Goal: Task Accomplishment & Management: Complete application form

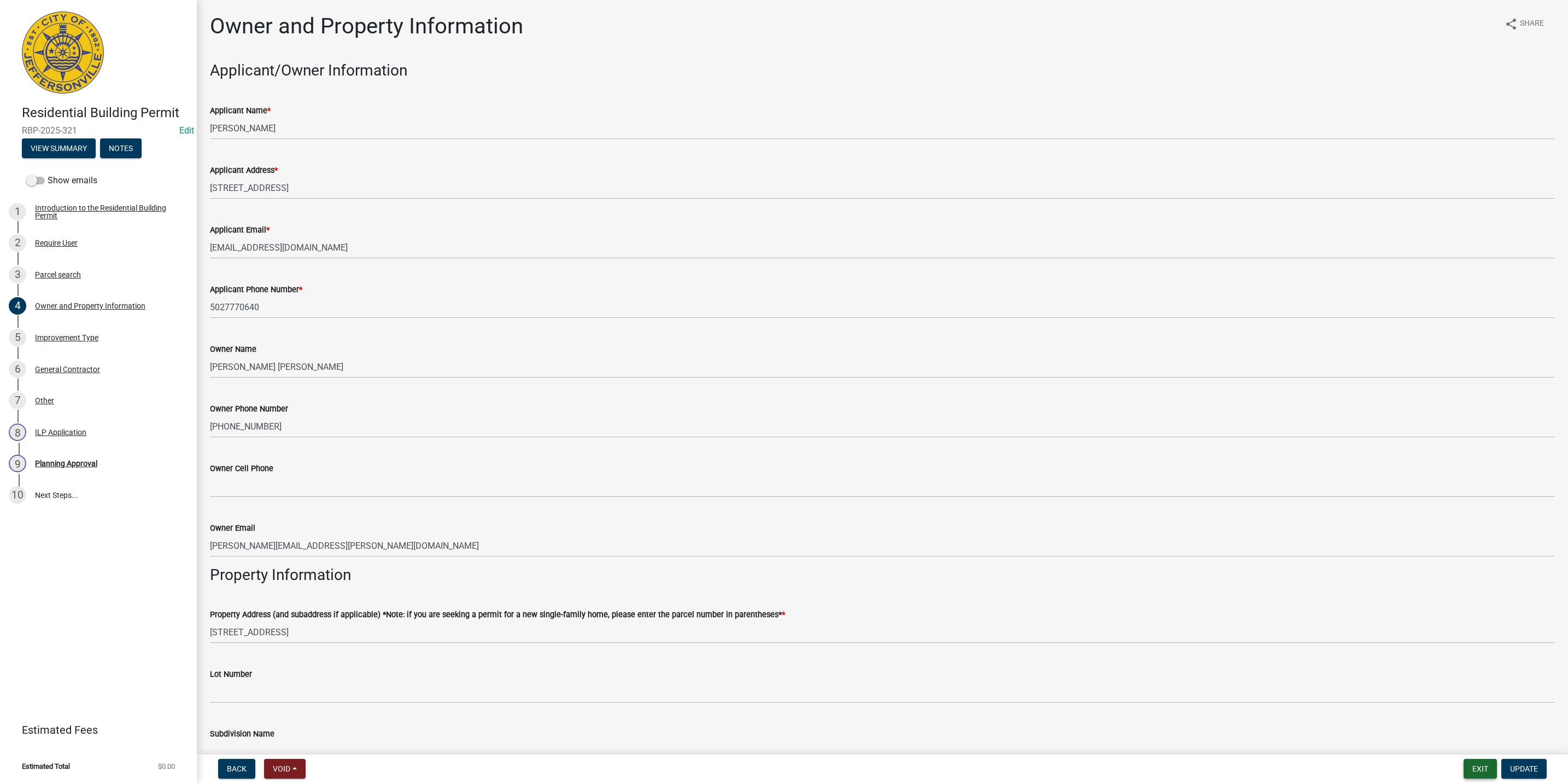
click at [1483, 772] on button "Exit" at bounding box center [1480, 768] width 33 height 19
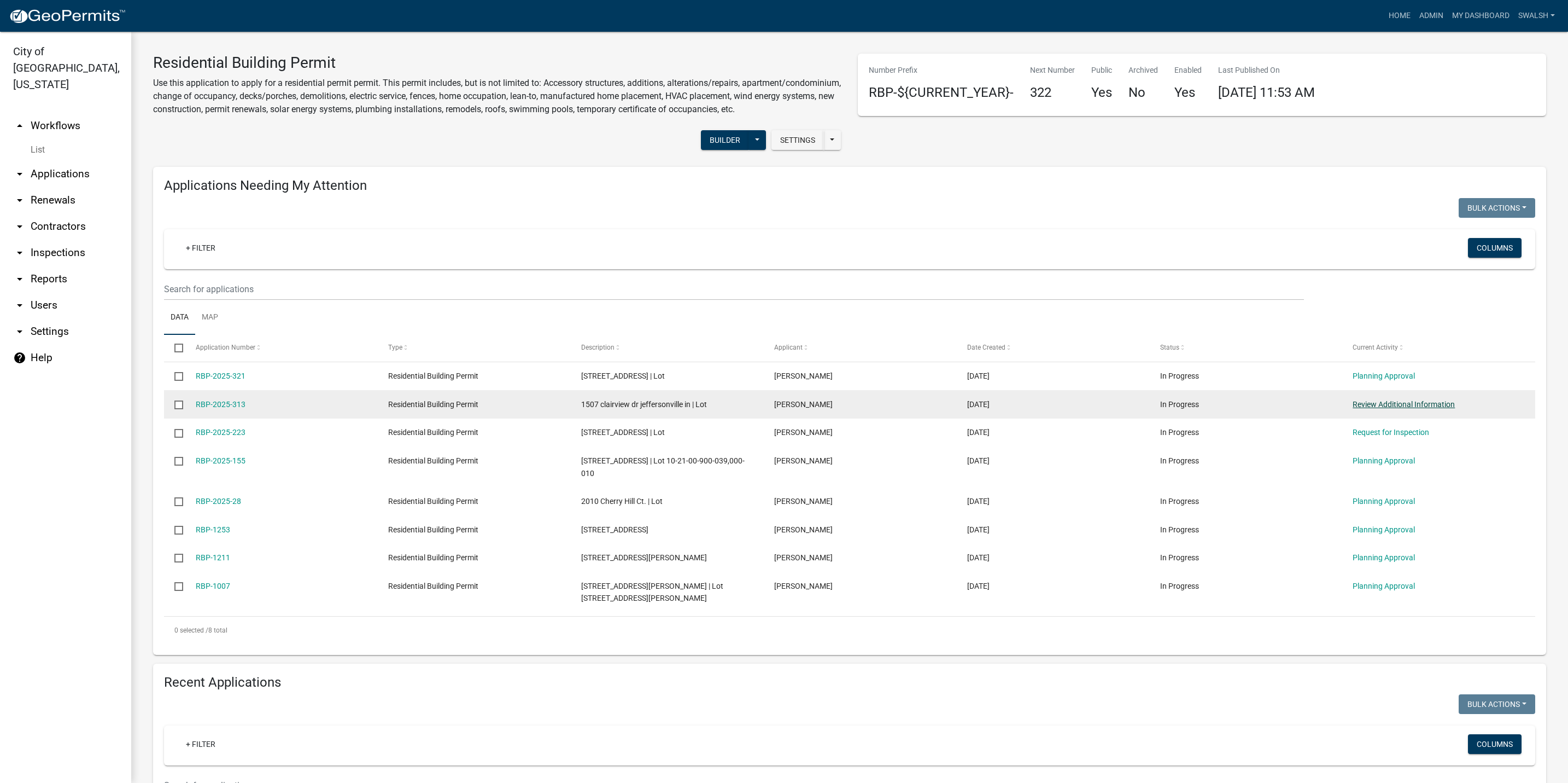
click at [1399, 409] on link "Review Additional Information" at bounding box center [1403, 404] width 103 height 9
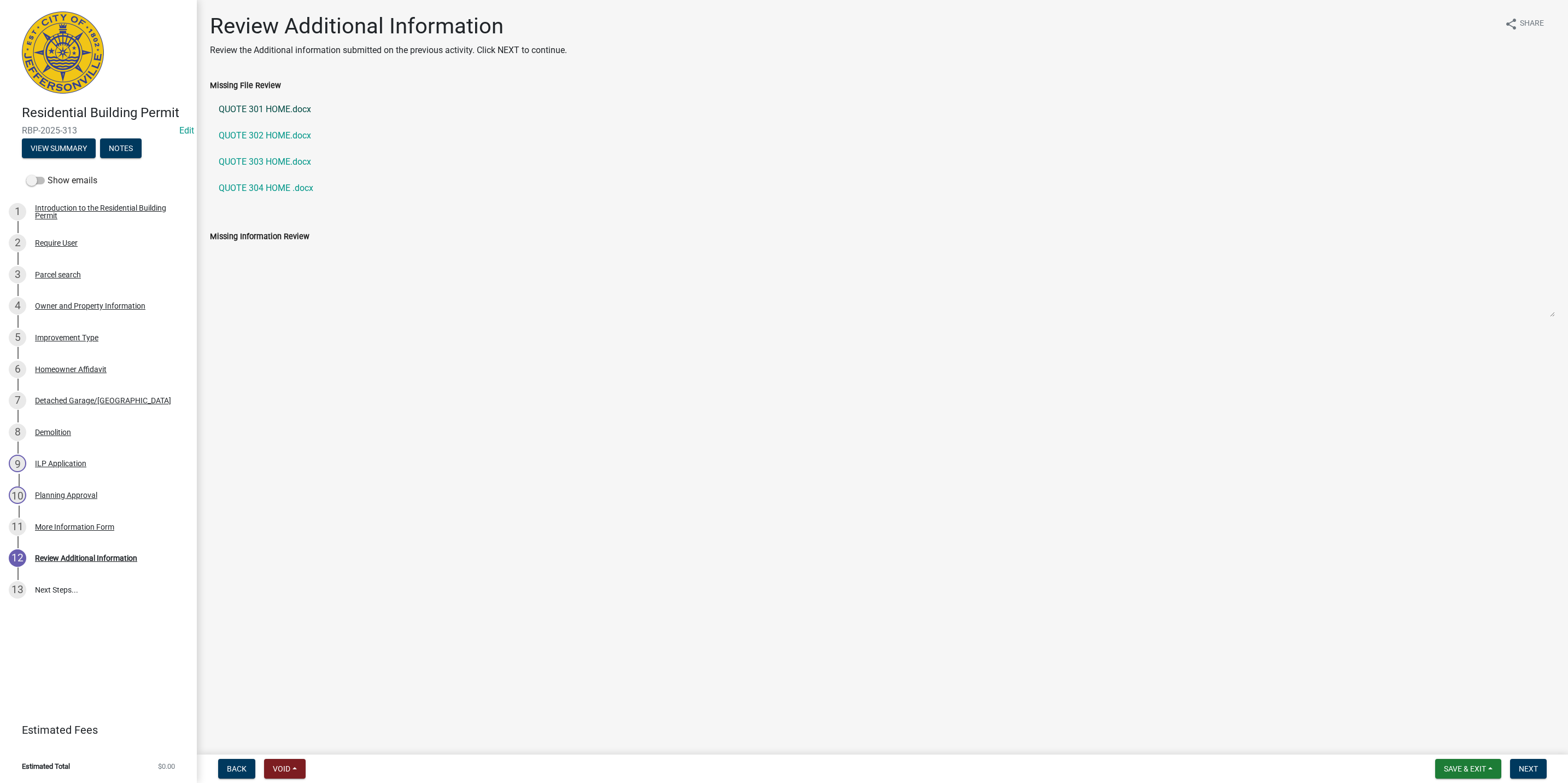
click at [271, 114] on link "QUOTE 301 HOME.docx" at bounding box center [882, 109] width 1345 height 26
click at [263, 138] on link "QUOTE 302 HOME.docx" at bounding box center [882, 136] width 1345 height 26
click at [248, 162] on link "QUOTE 303 HOME.docx" at bounding box center [882, 162] width 1345 height 26
click at [271, 192] on link "QUOTE 304 HOME .docx" at bounding box center [882, 188] width 1345 height 26
click at [273, 181] on link "QUOTE 304 HOME .docx" at bounding box center [882, 188] width 1345 height 26
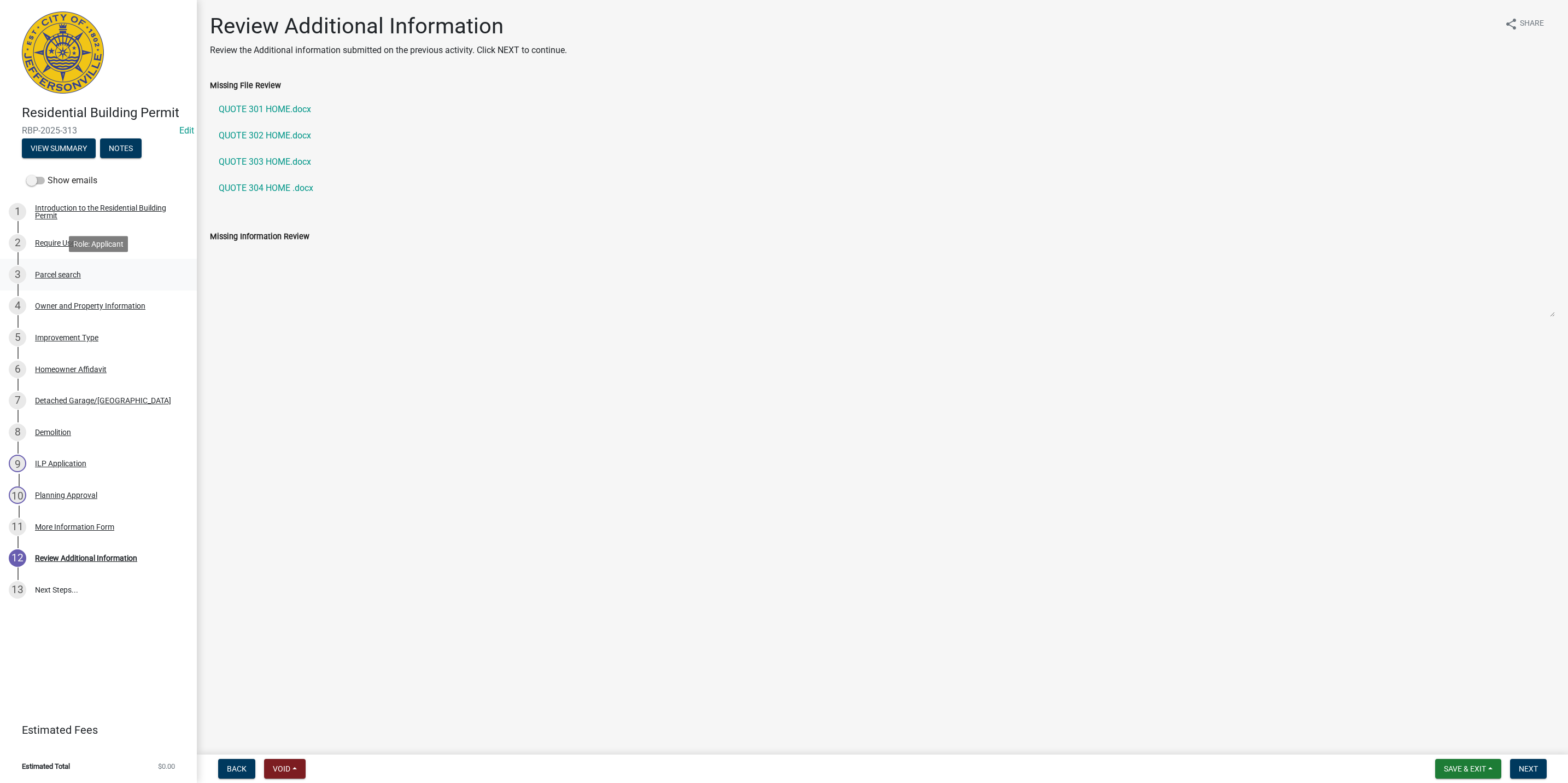
click at [95, 269] on div "3 Parcel search" at bounding box center [94, 275] width 170 height 18
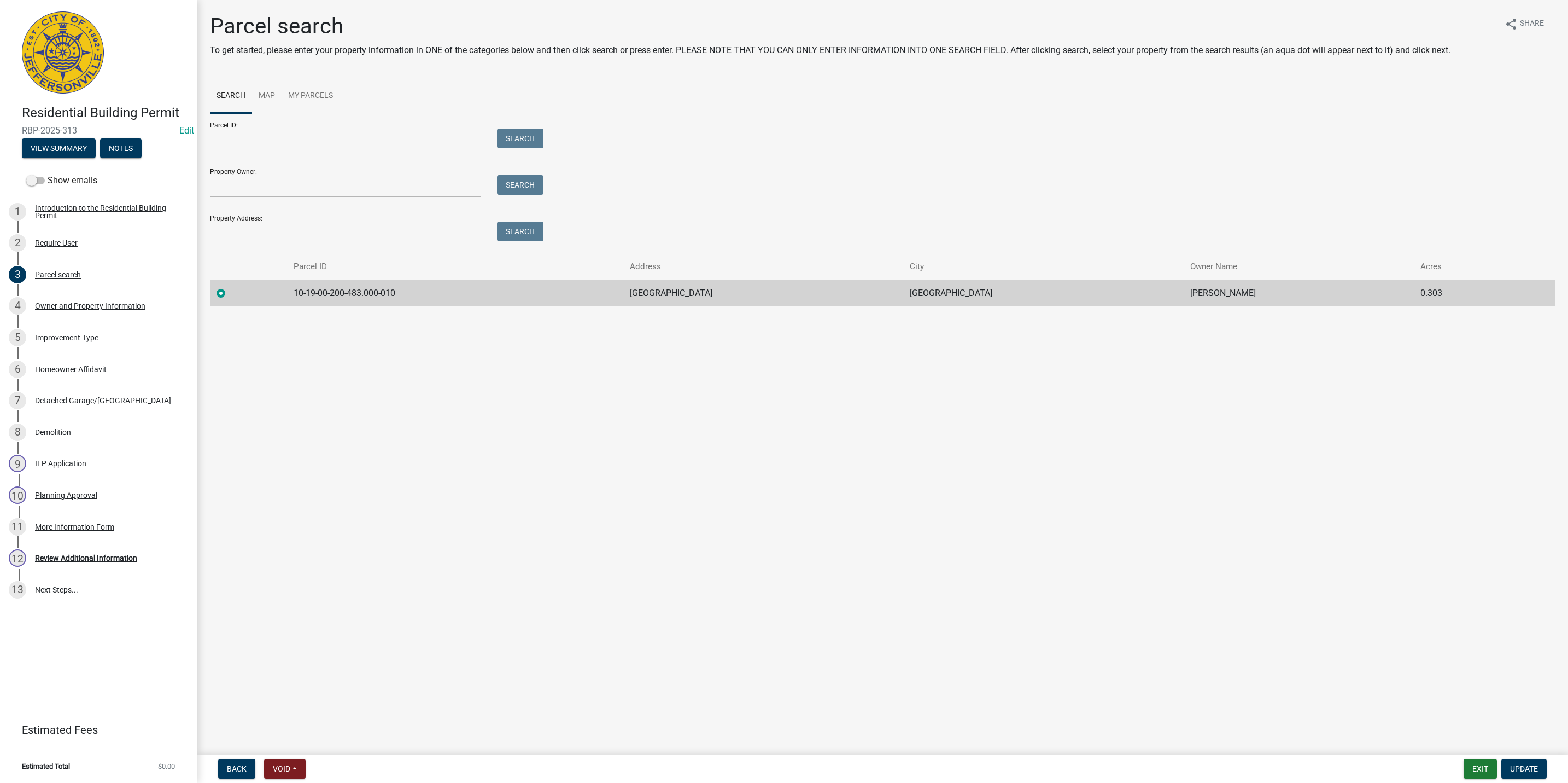
click at [99, 240] on div "2 Require User" at bounding box center [94, 243] width 170 height 18
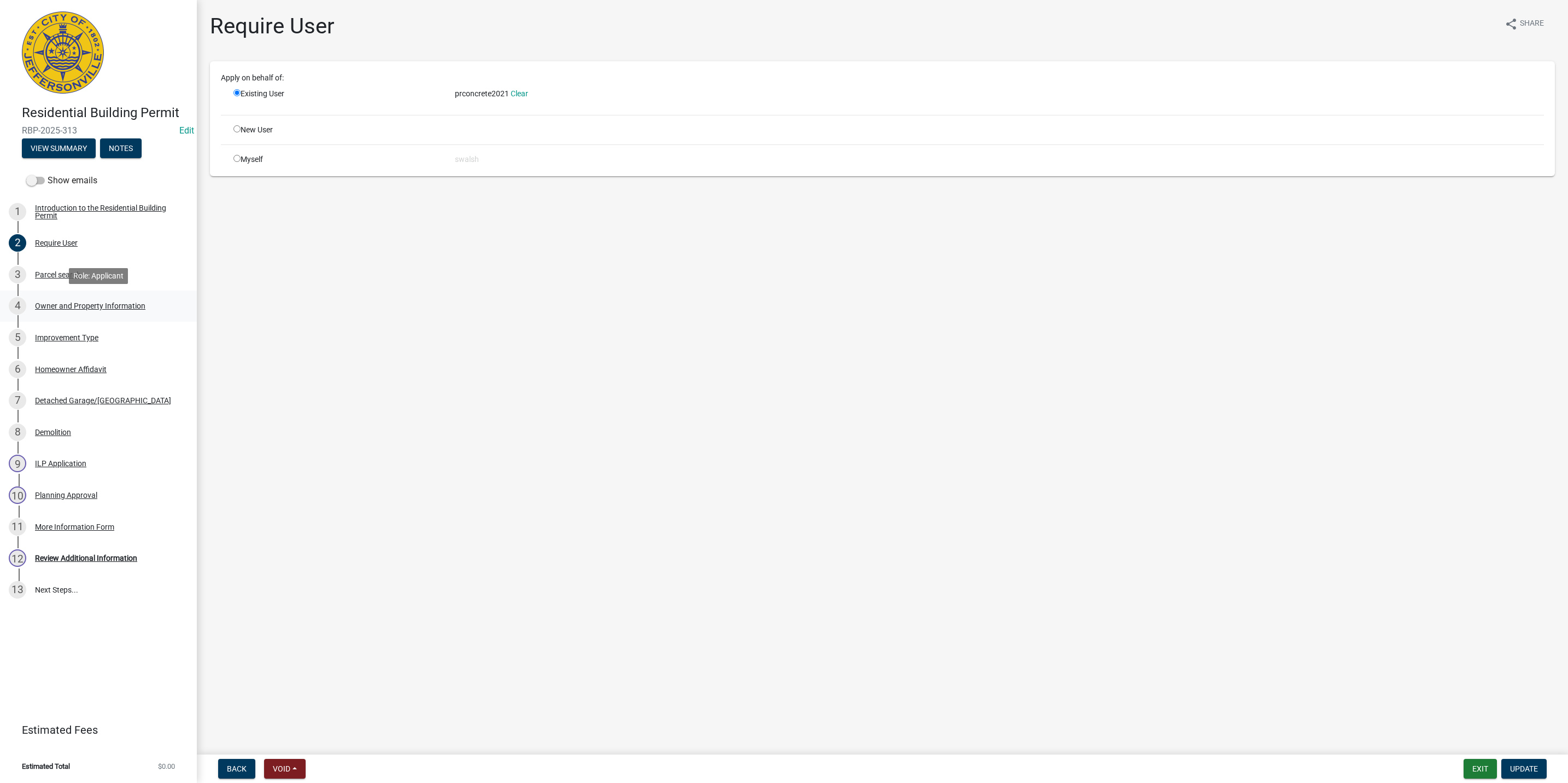
click at [106, 302] on div "Owner and Property Information" at bounding box center [90, 305] width 111 height 7
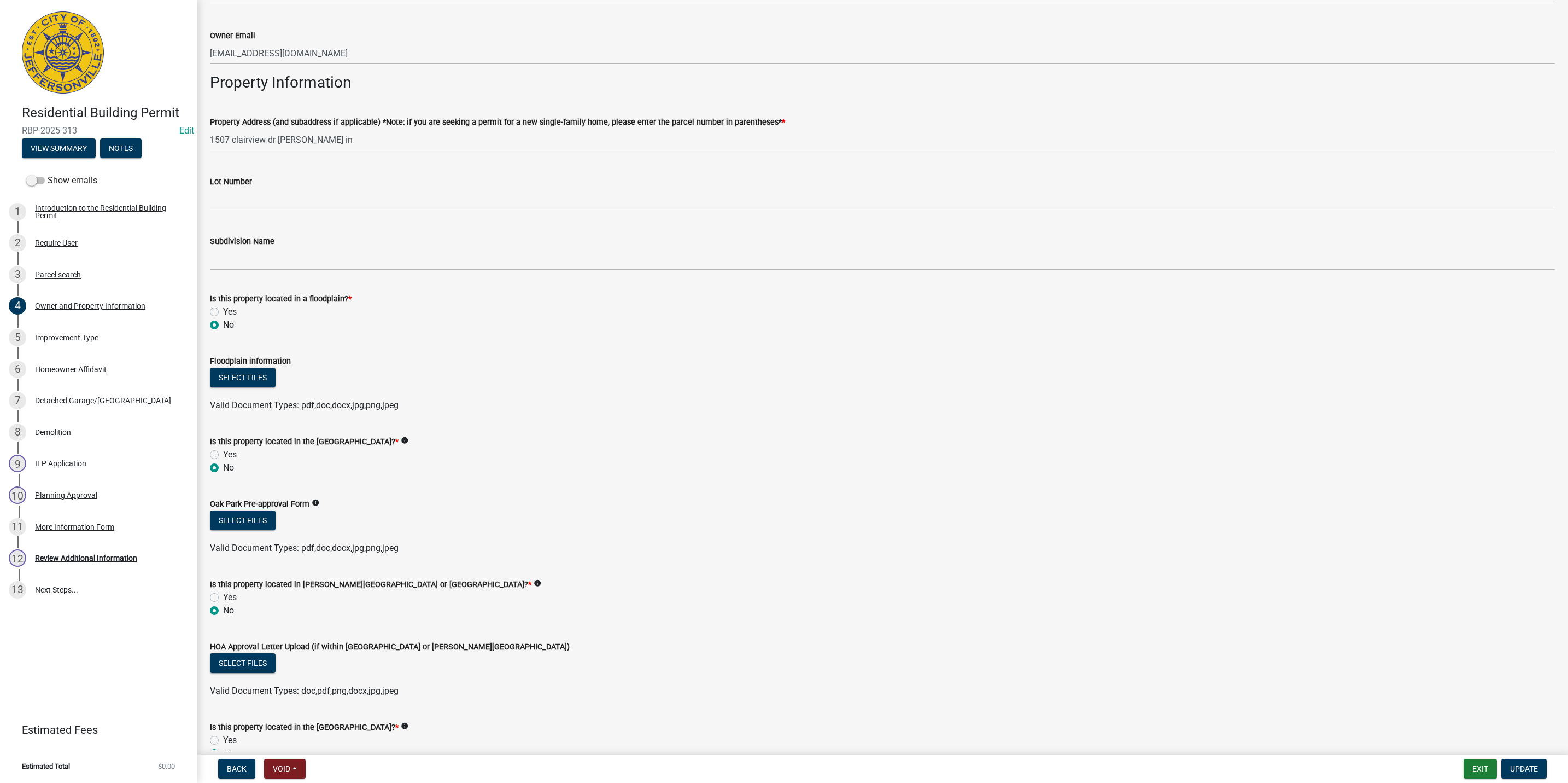
scroll to position [635, 0]
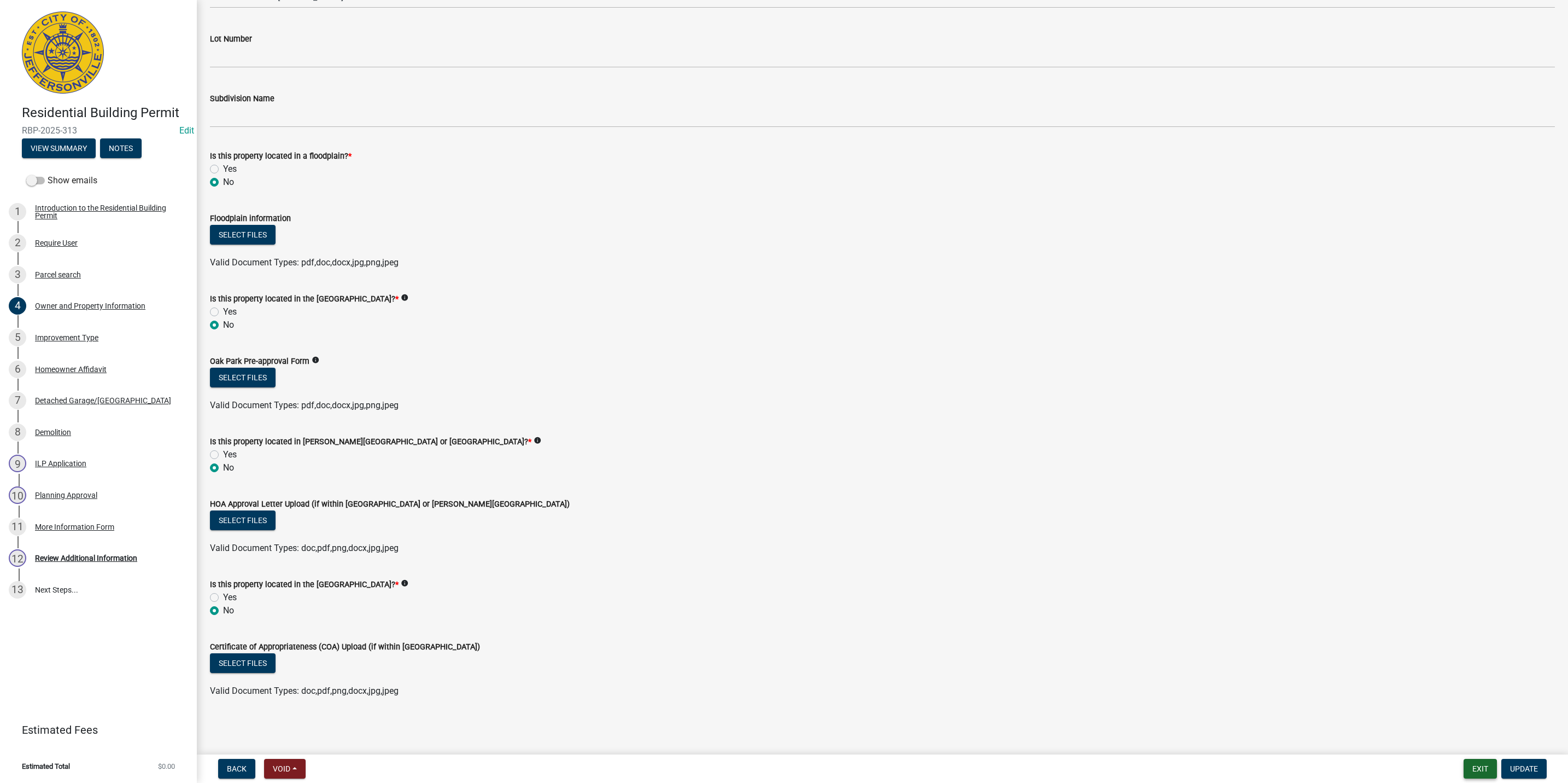
click at [1475, 772] on button "Exit" at bounding box center [1480, 768] width 33 height 19
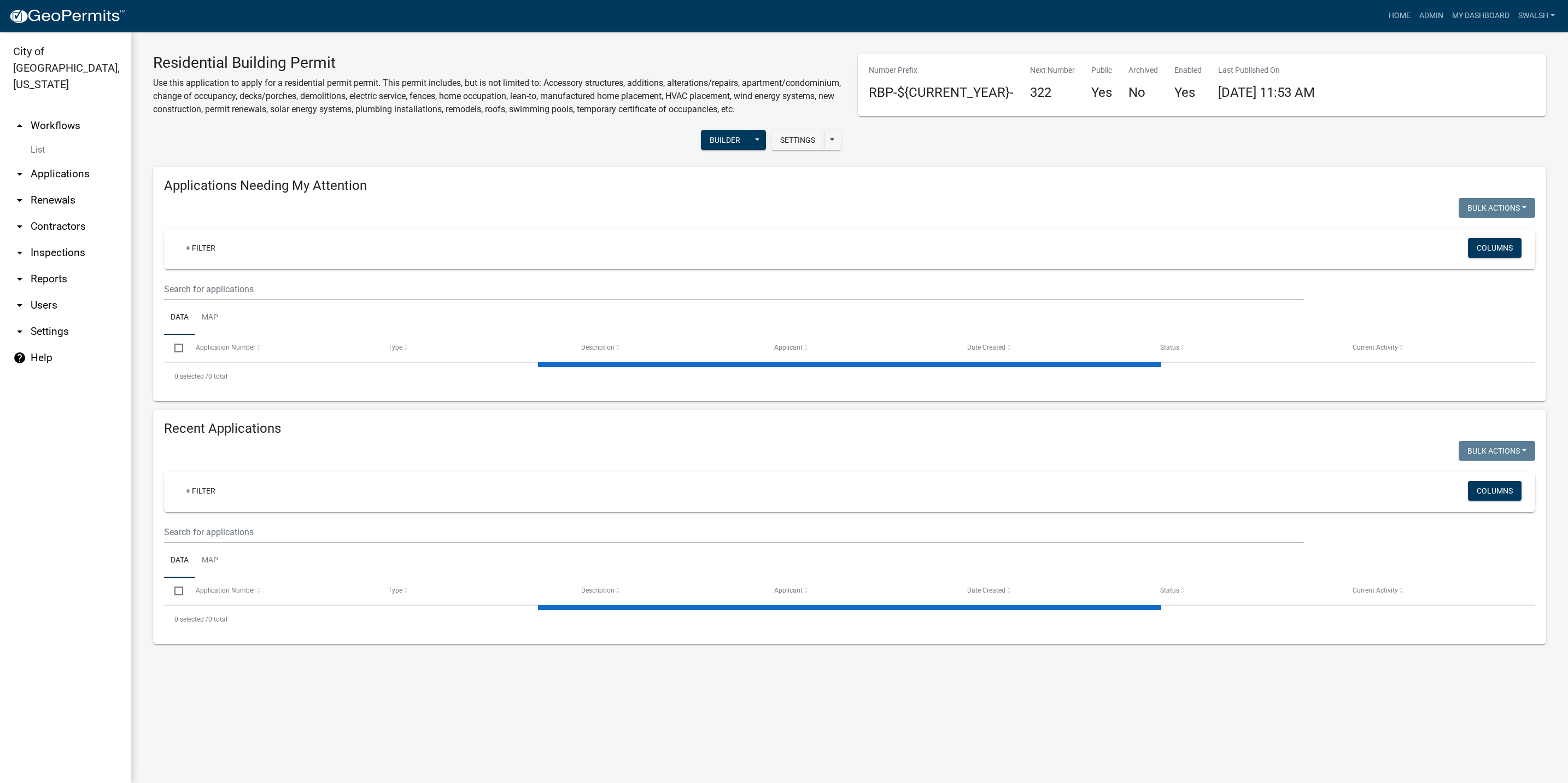
click at [57, 161] on link "arrow_drop_down Applications" at bounding box center [65, 174] width 131 height 26
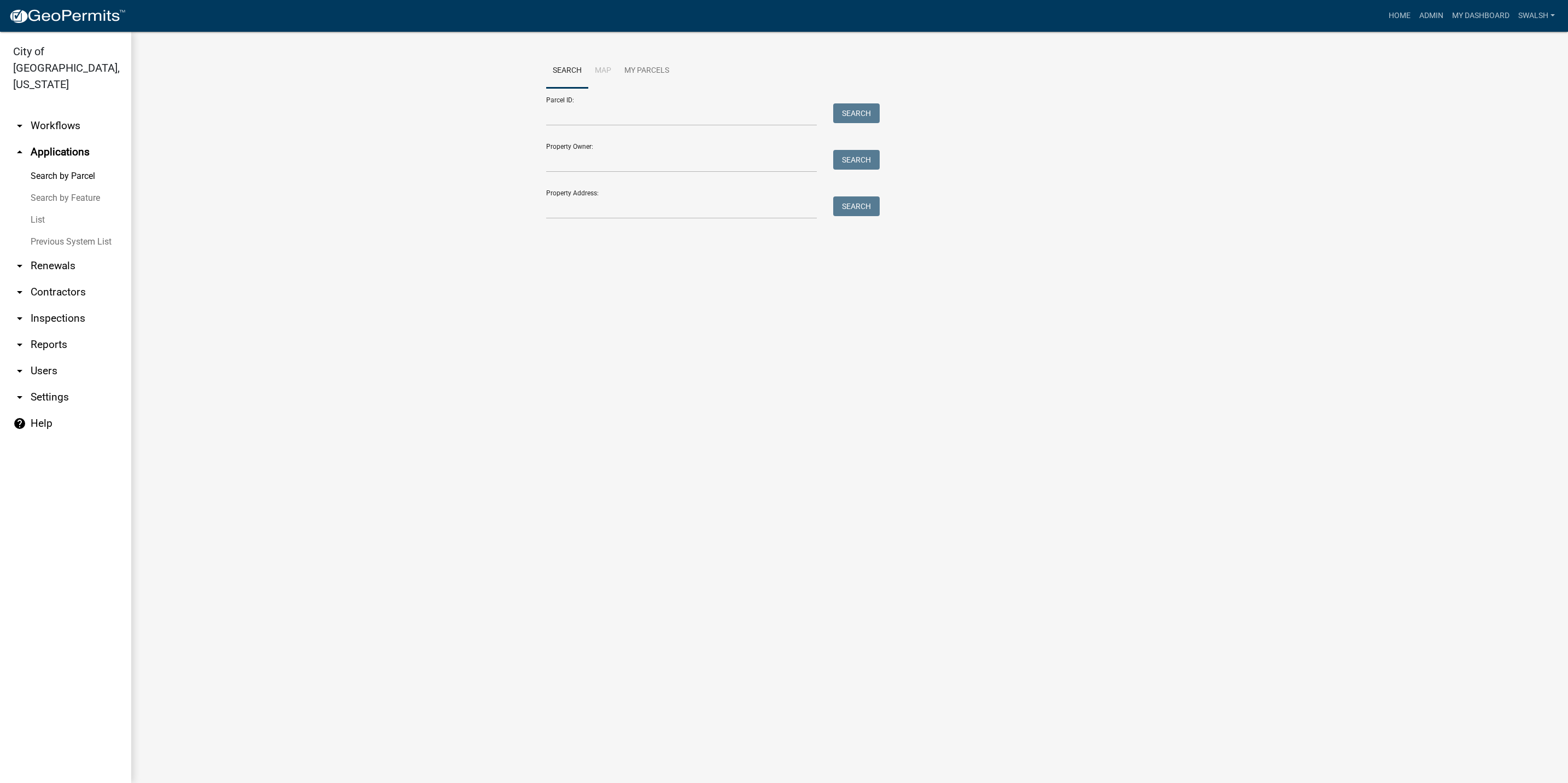
click at [69, 112] on link "arrow_drop_down Workflows" at bounding box center [65, 125] width 131 height 26
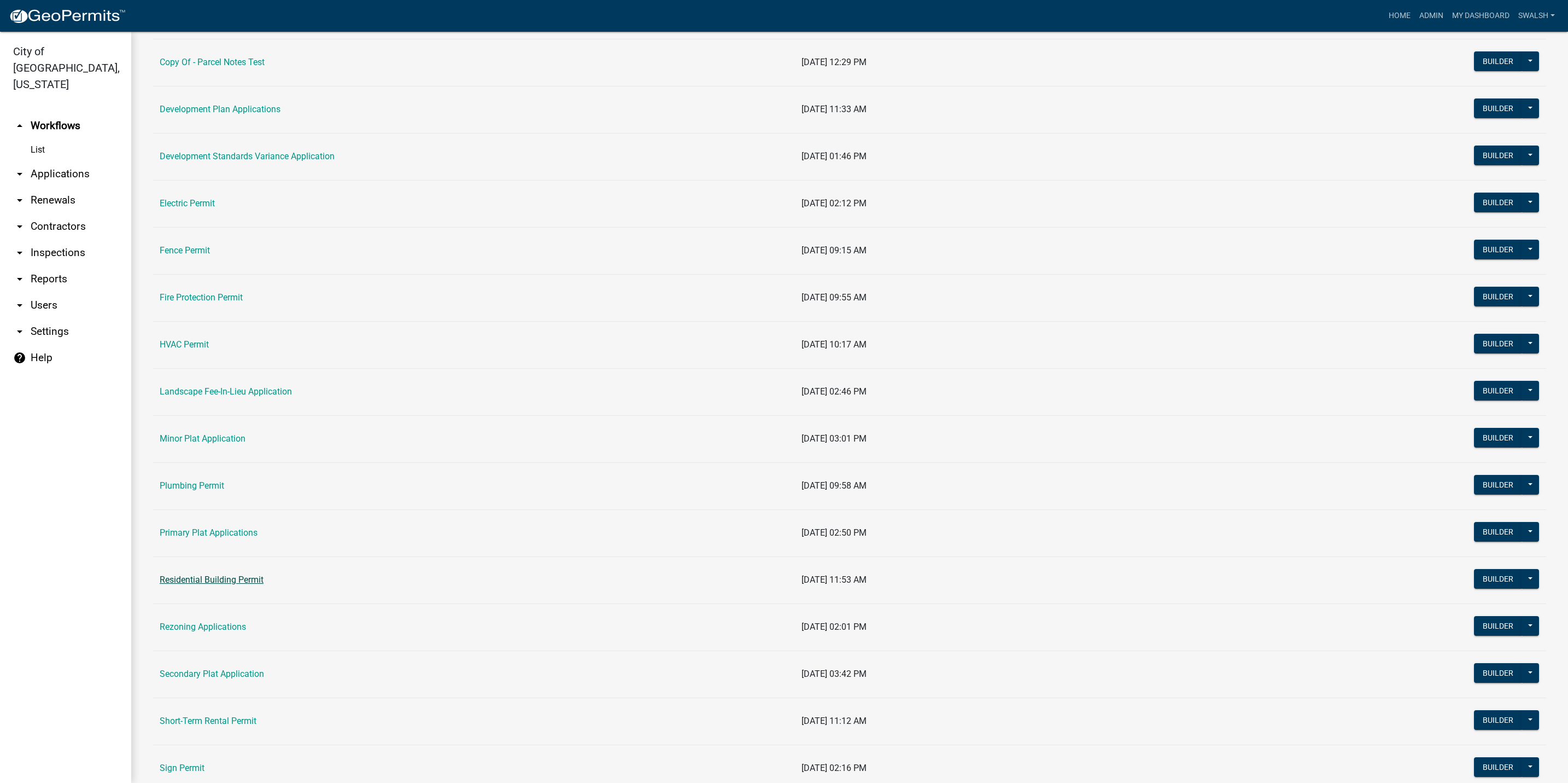
scroll to position [246, 0]
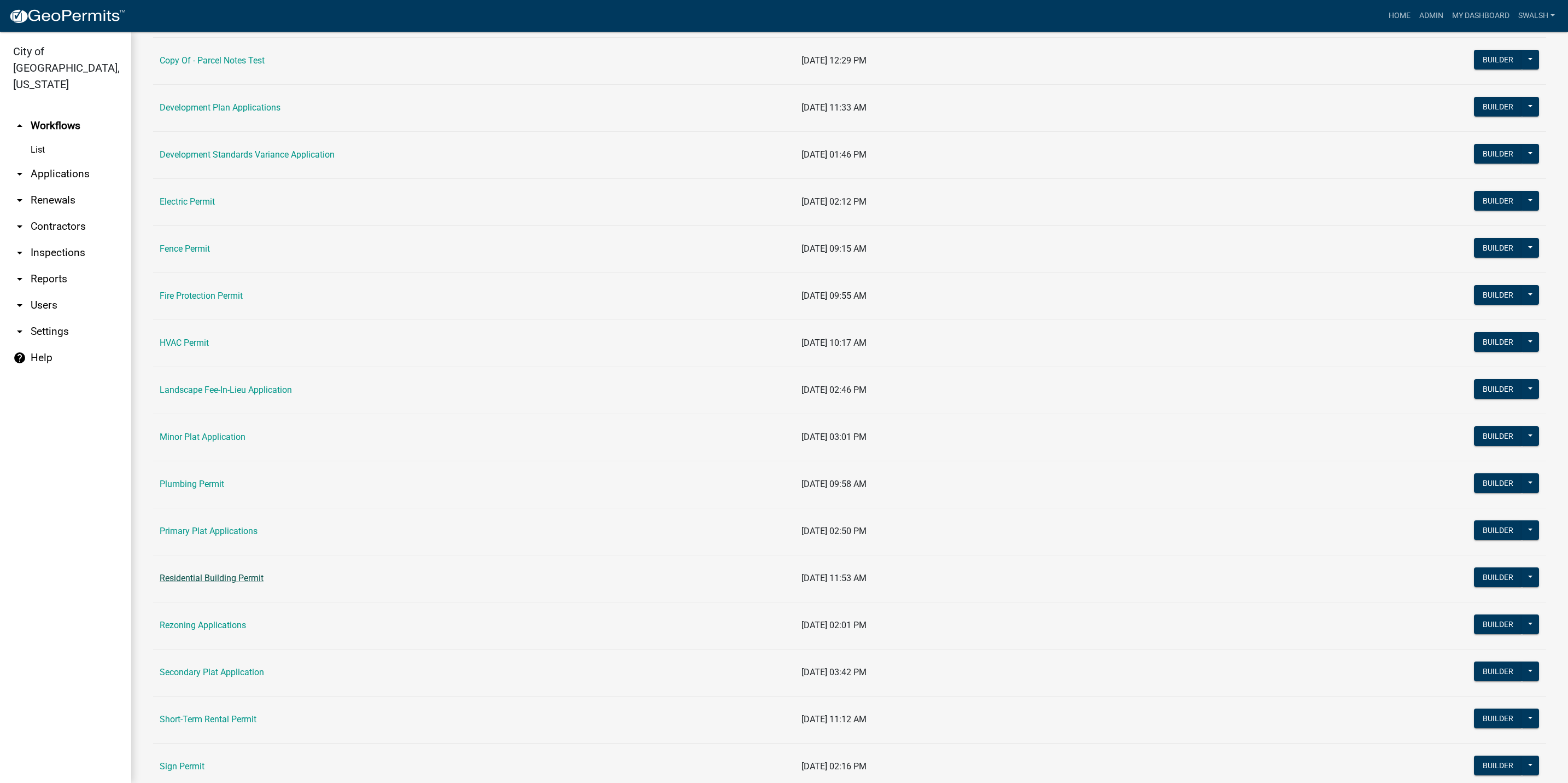
click at [197, 583] on link "Residential Building Permit" at bounding box center [212, 578] width 104 height 11
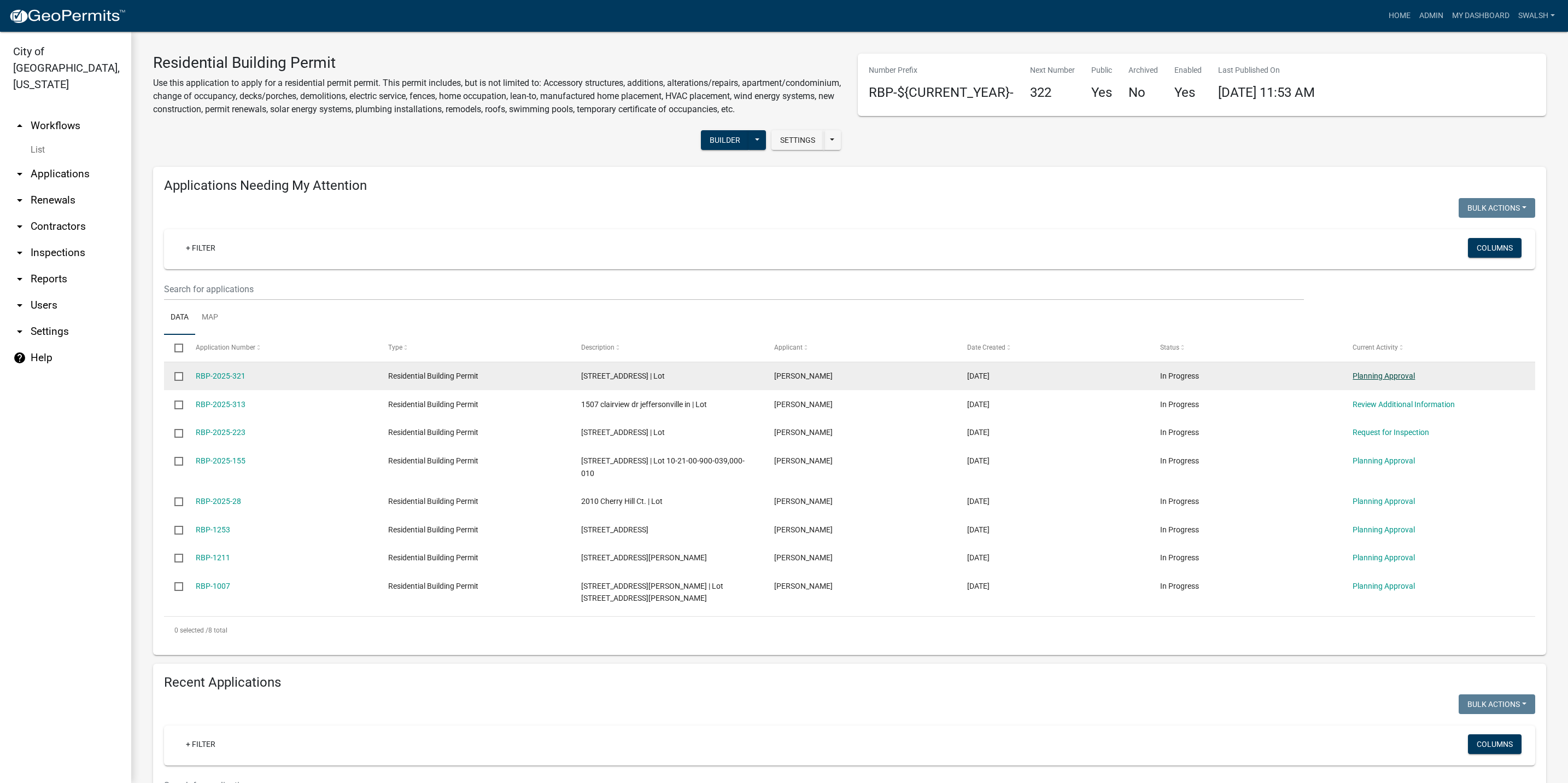
click at [1383, 380] on link "Planning Approval" at bounding box center [1383, 376] width 62 height 9
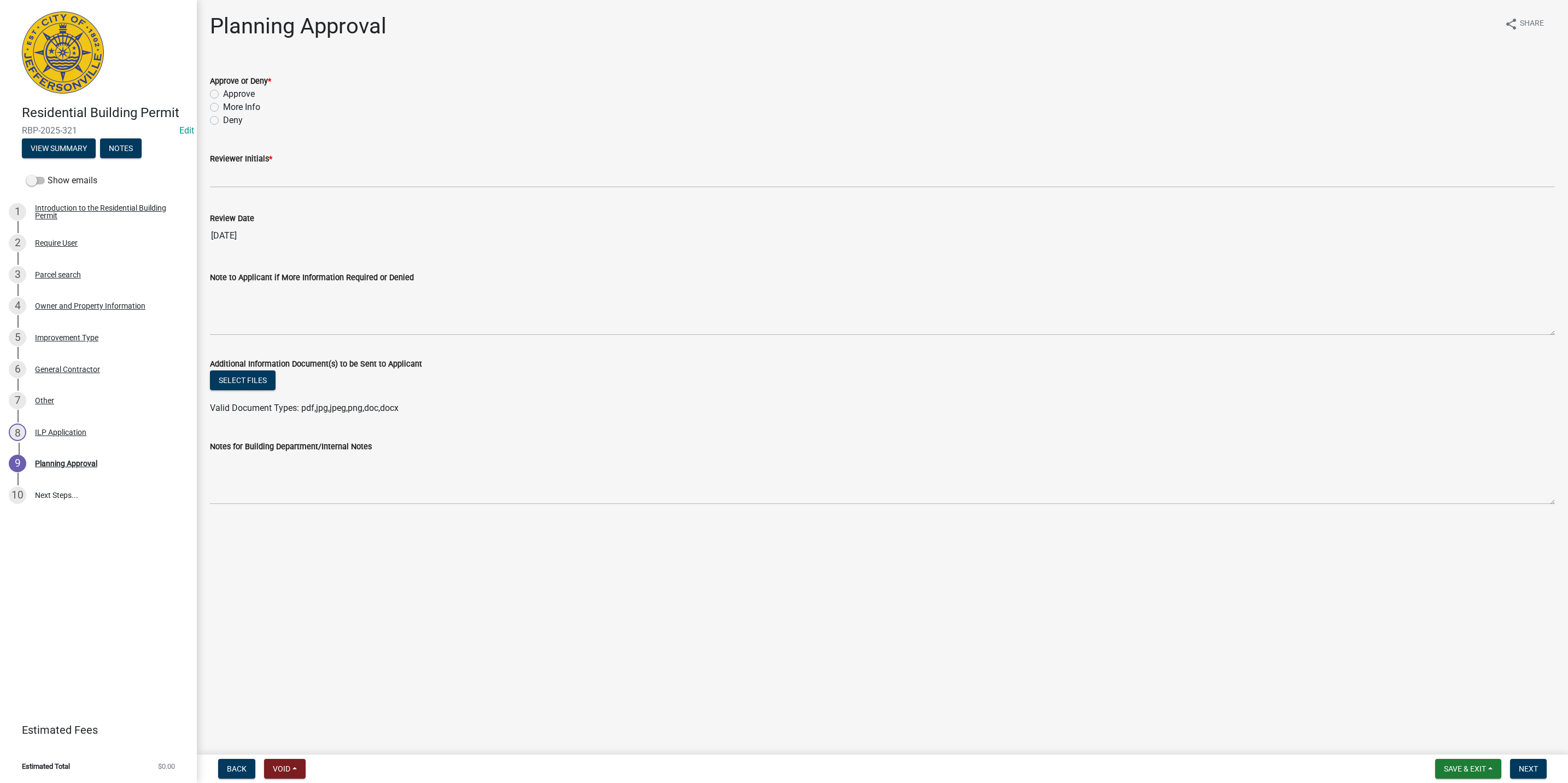
click at [225, 116] on label "Deny" at bounding box center [233, 120] width 19 height 13
click at [225, 116] on input "Deny" at bounding box center [226, 117] width 7 height 7
radio input "true"
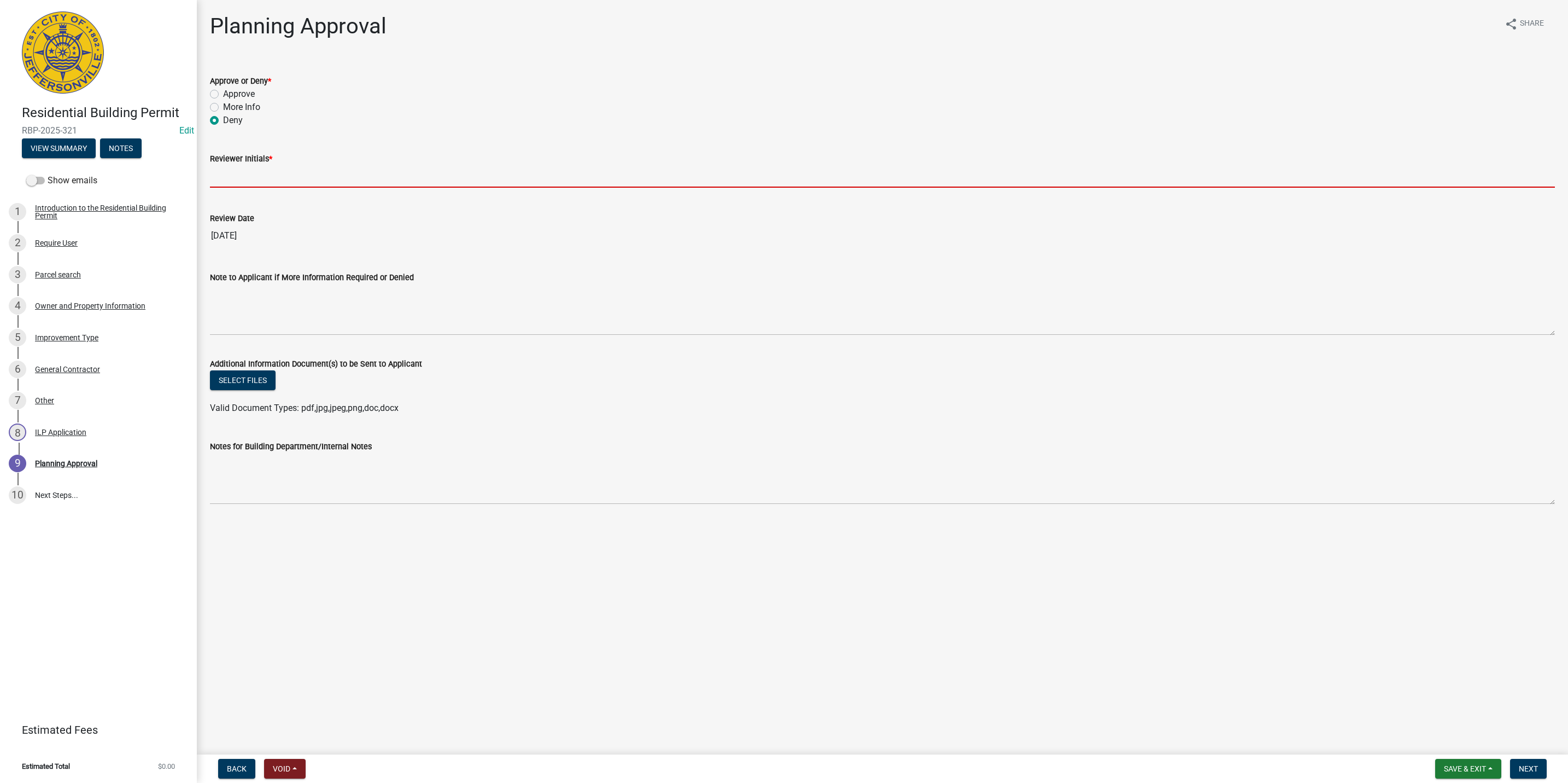
click at [228, 170] on input "Reviewer Initials *" at bounding box center [882, 176] width 1345 height 23
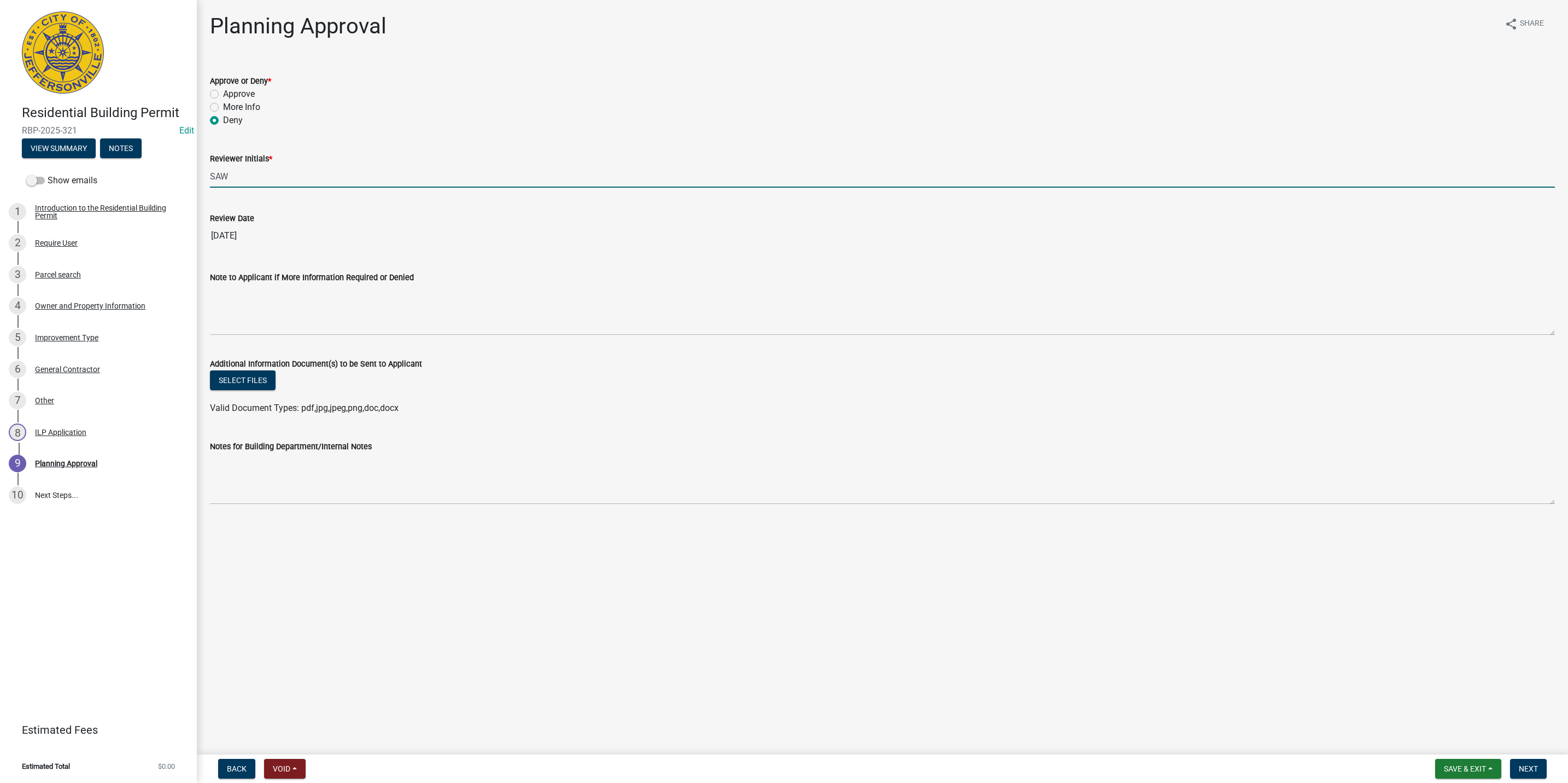
type input "SAW"
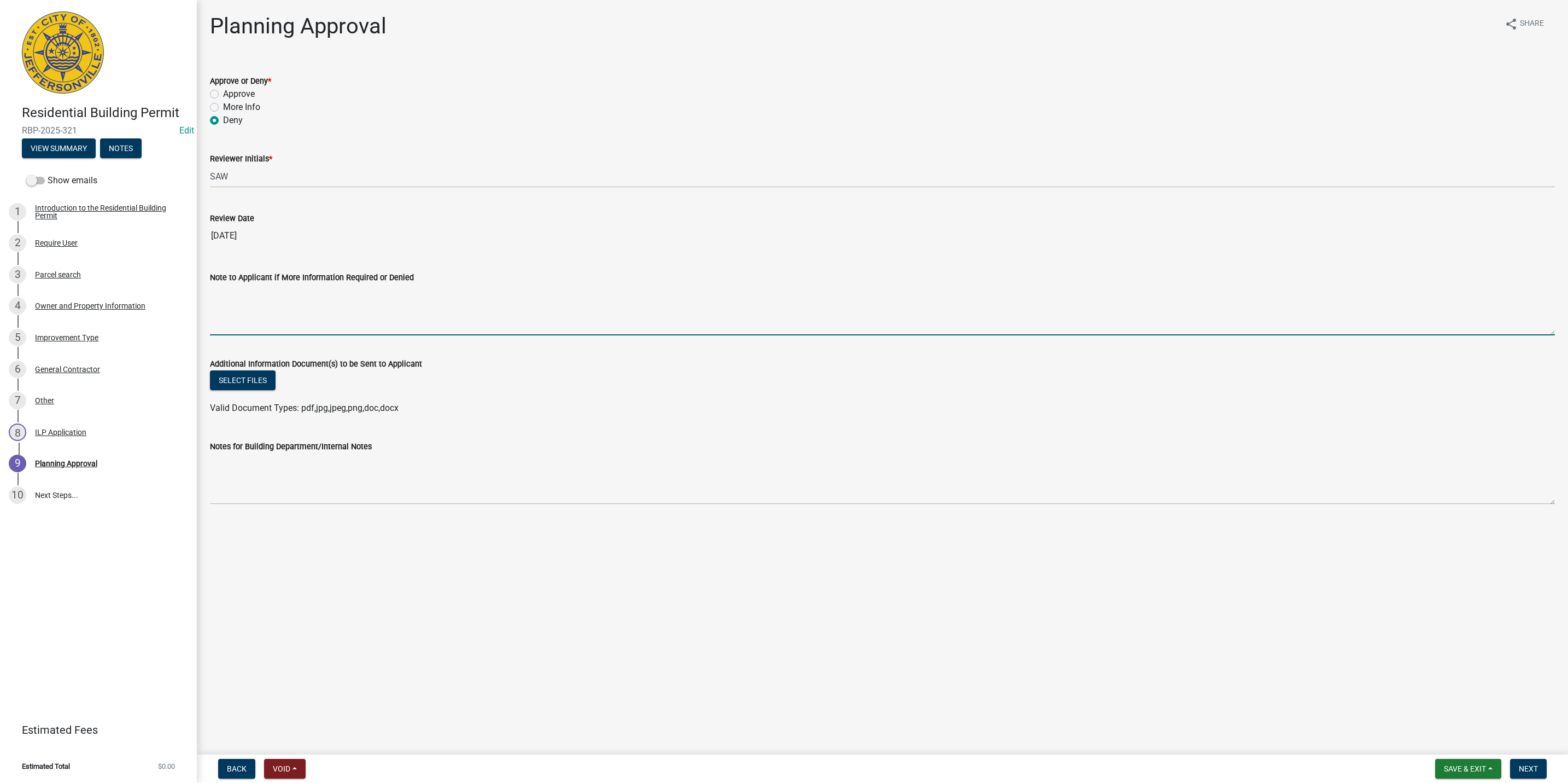
click at [226, 322] on textarea "Note to Applicant if More Information Required or Denied" at bounding box center [882, 309] width 1345 height 52
click at [366, 288] on textarea "Emailed applicant to note" at bounding box center [882, 309] width 1345 height 52
click at [353, 288] on textarea "Emailed applicant to note" at bounding box center [882, 309] width 1345 height 52
drag, startPoint x: 347, startPoint y: 293, endPoint x: 182, endPoint y: 295, distance: 165.0
click at [182, 295] on div "Residential Building Permit RBP-2025-321 Edit View Summary Notes Show emails 1 …" at bounding box center [784, 391] width 1568 height 783
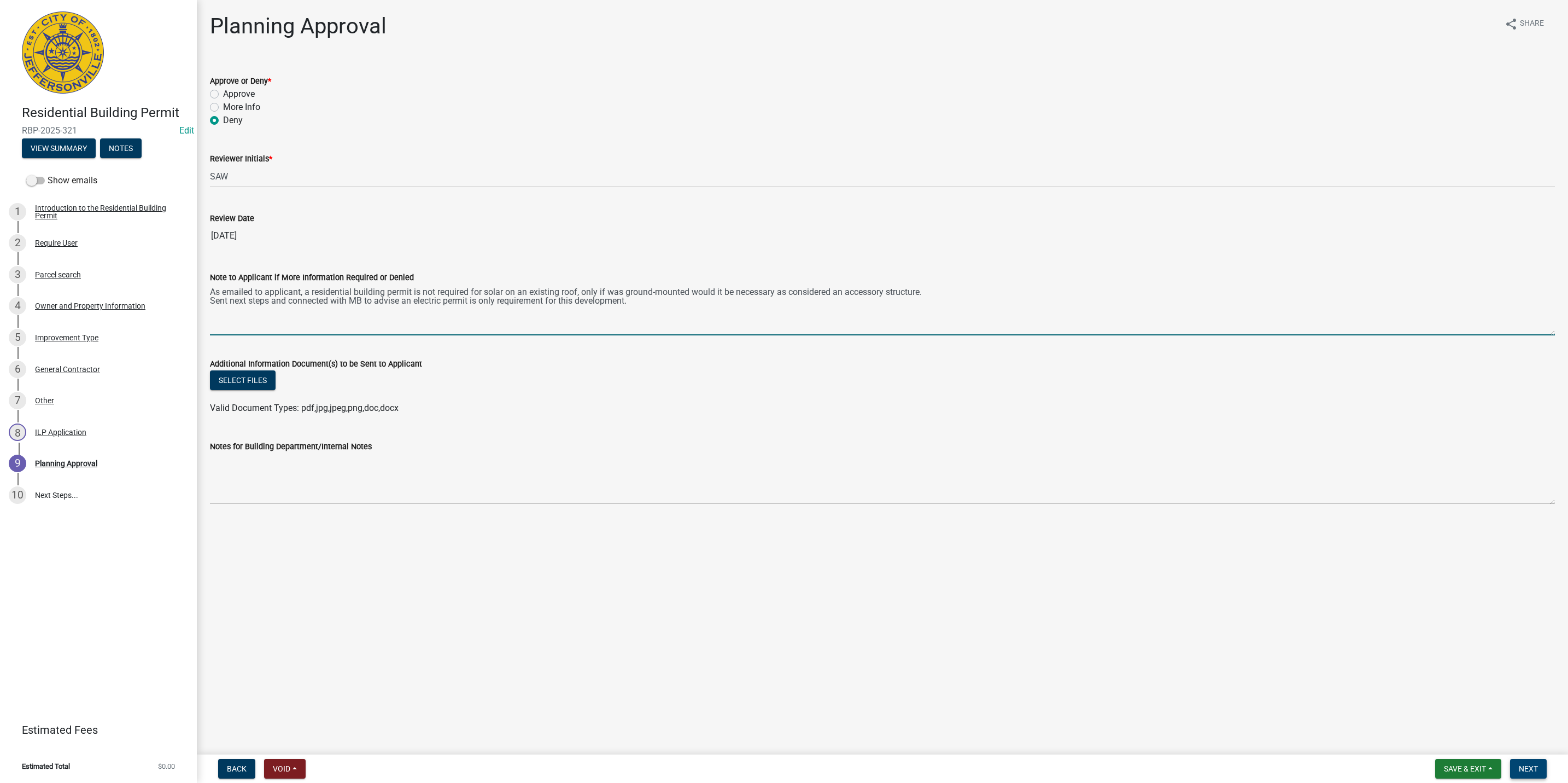
type textarea "As emailed to applicant, a residential building permit is not required for sola…"
click at [1529, 762] on button "Next" at bounding box center [1528, 768] width 36 height 19
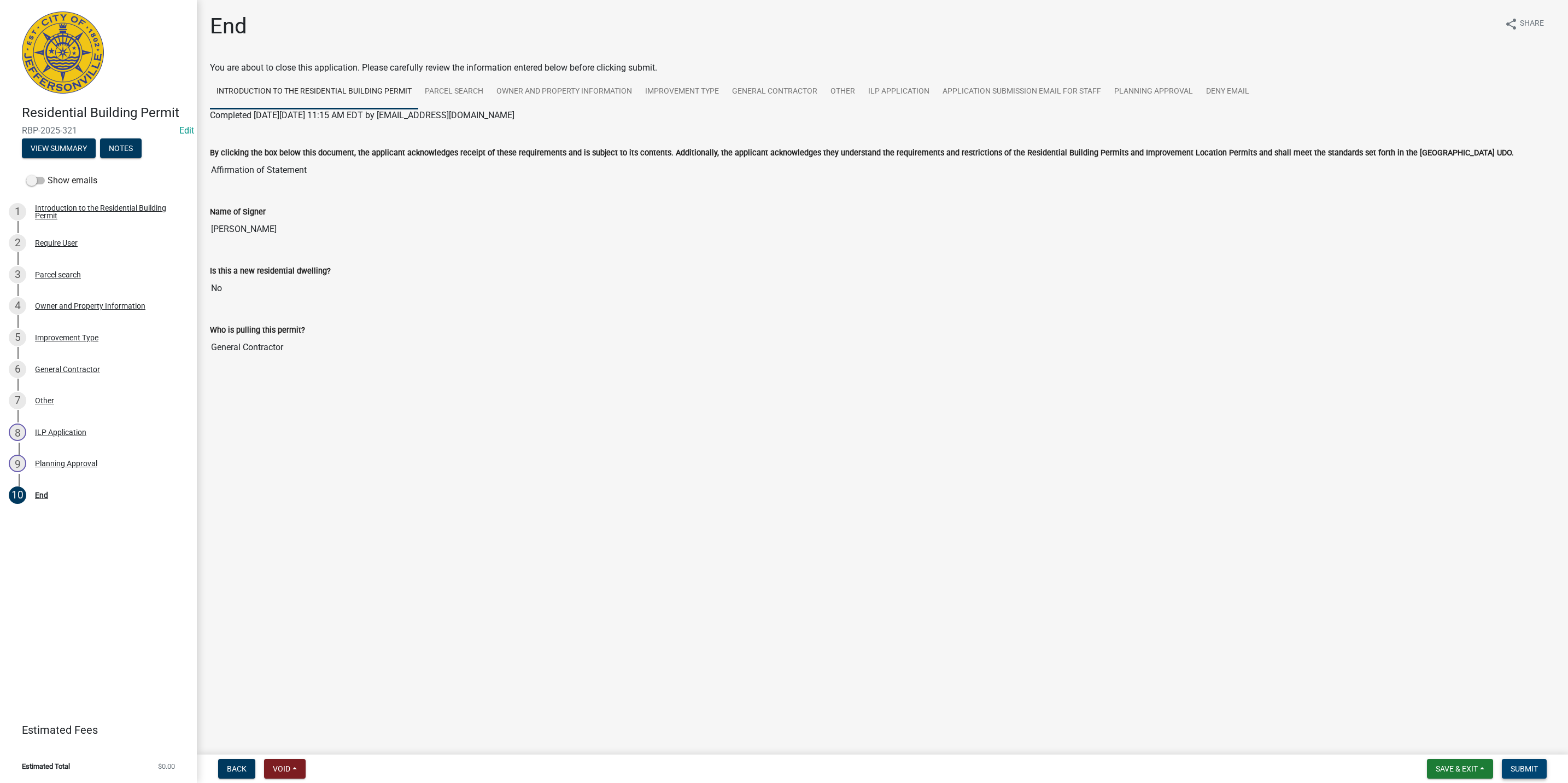
click at [1523, 768] on span "Submit" at bounding box center [1524, 768] width 27 height 9
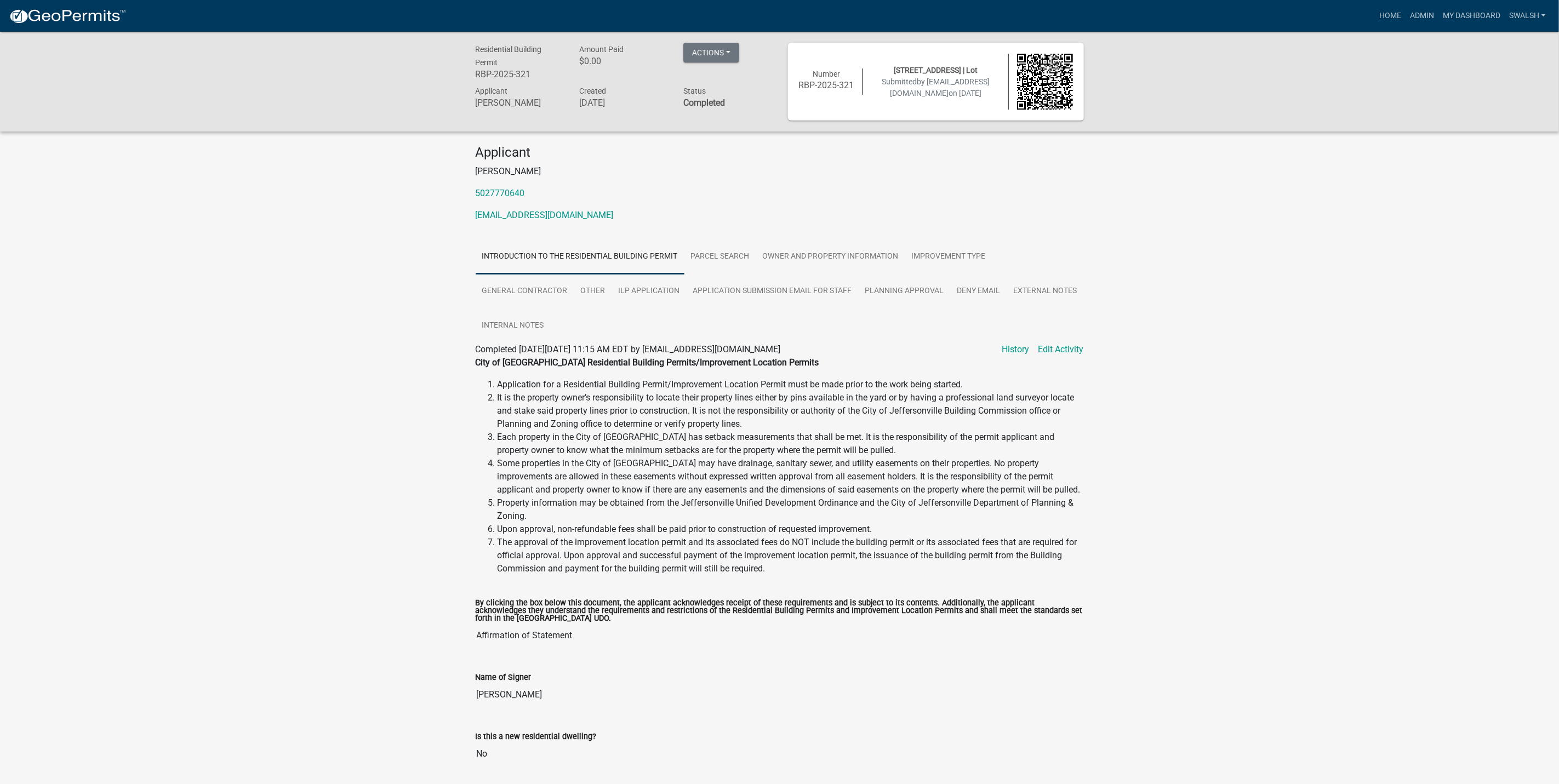
click at [50, 23] on img at bounding box center [67, 16] width 117 height 16
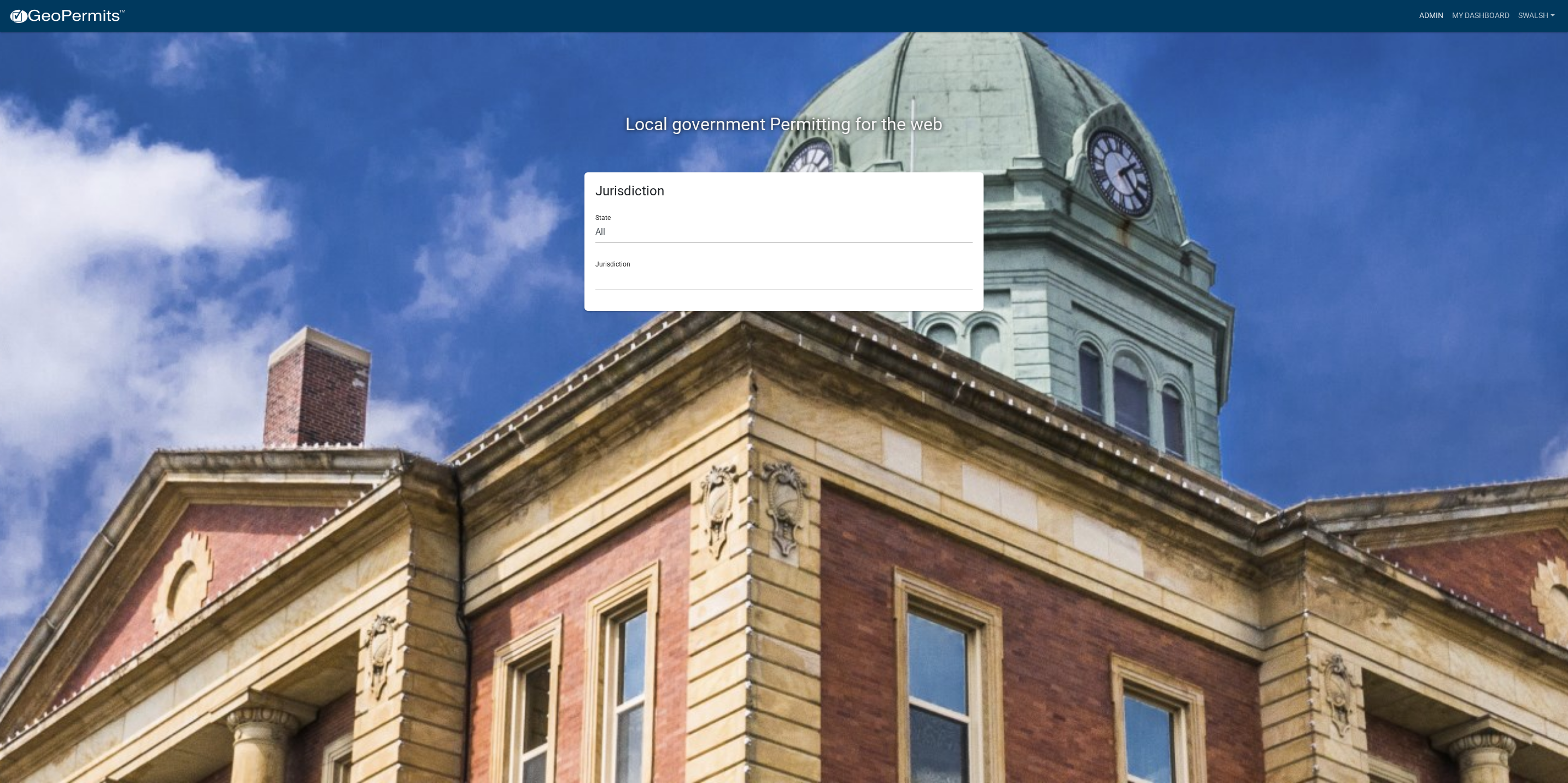
click at [1434, 19] on link "Admin" at bounding box center [1431, 16] width 33 height 21
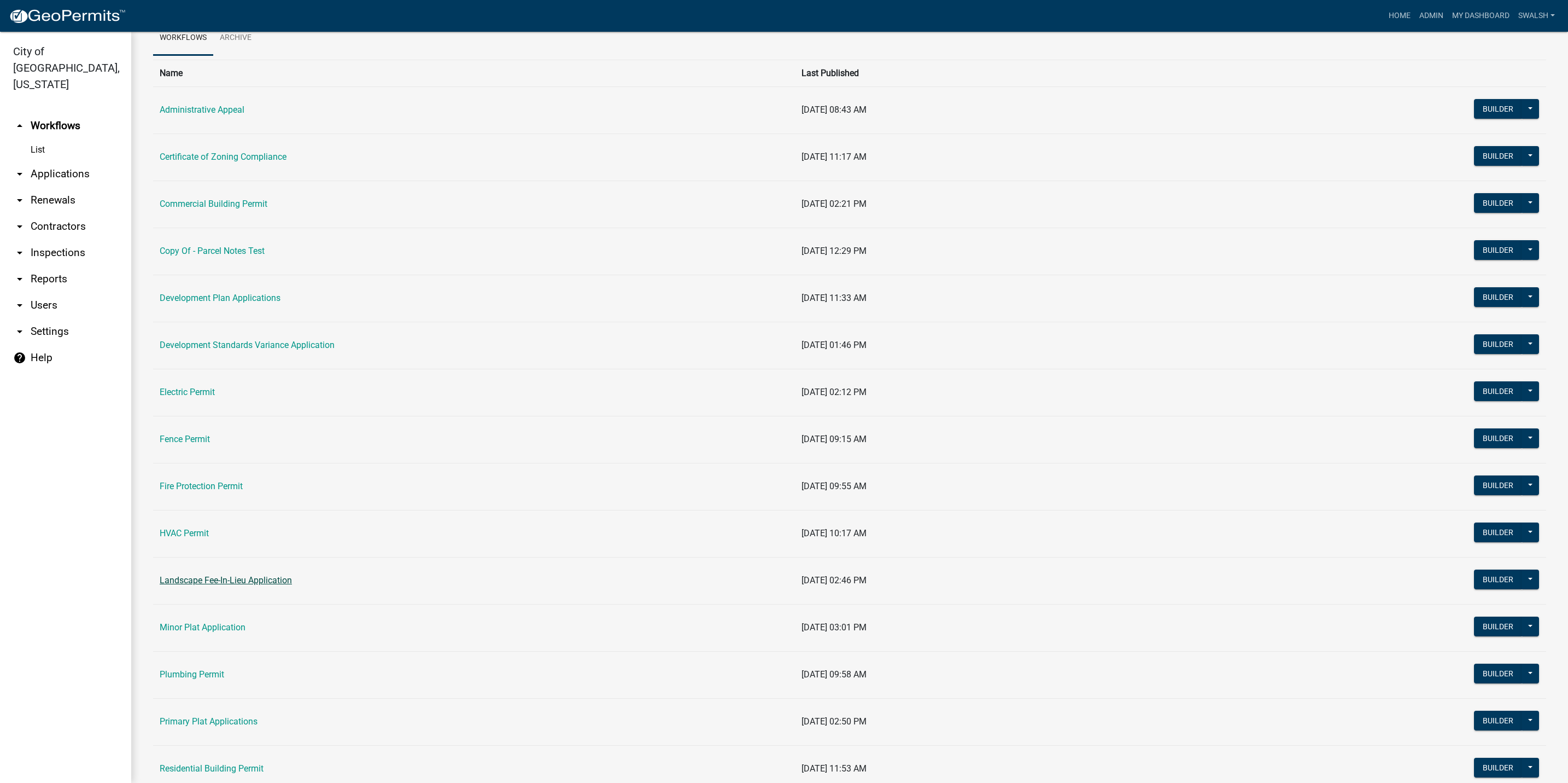
scroll to position [82, 0]
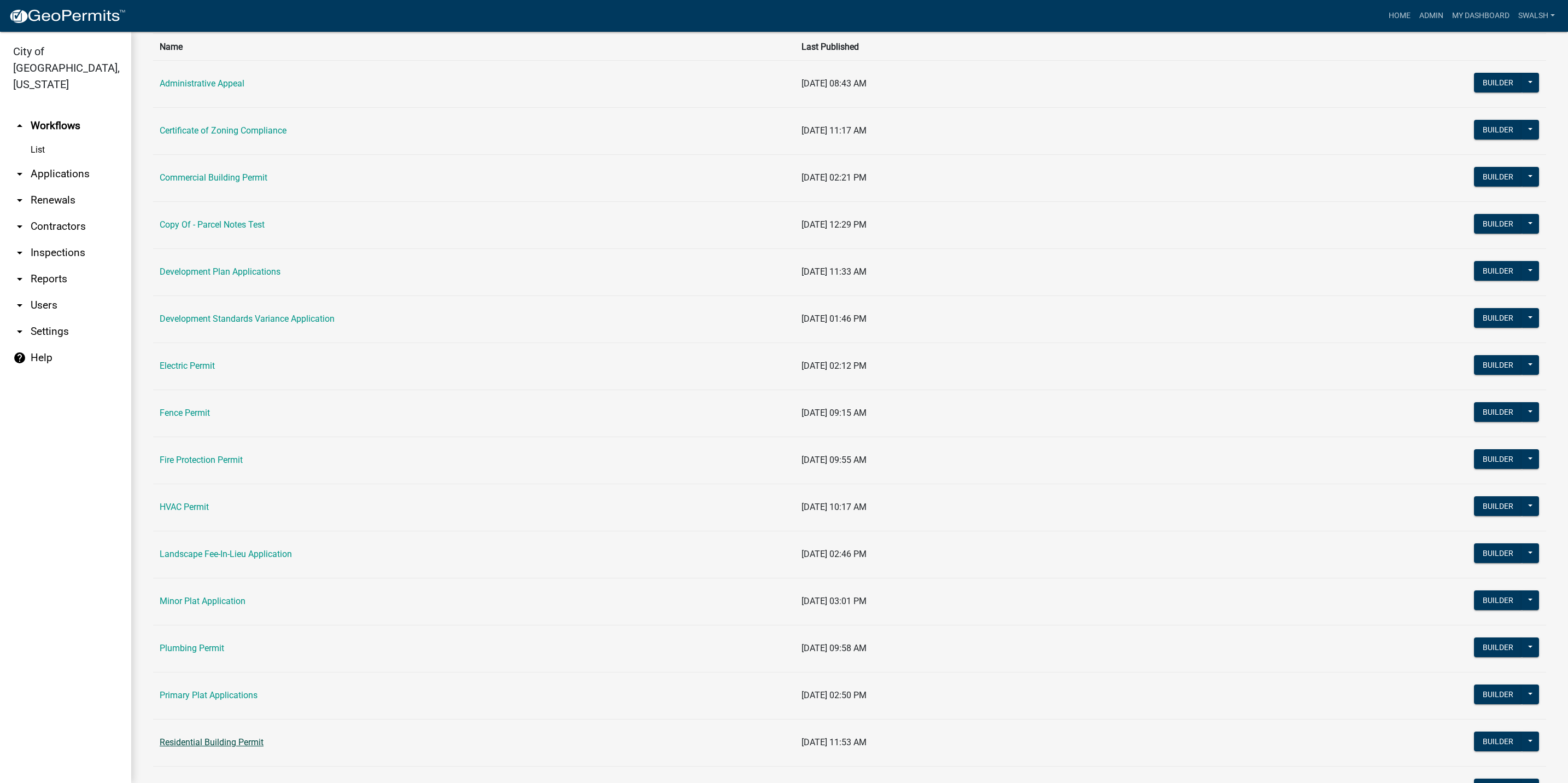
click at [204, 742] on link "Residential Building Permit" at bounding box center [212, 742] width 104 height 11
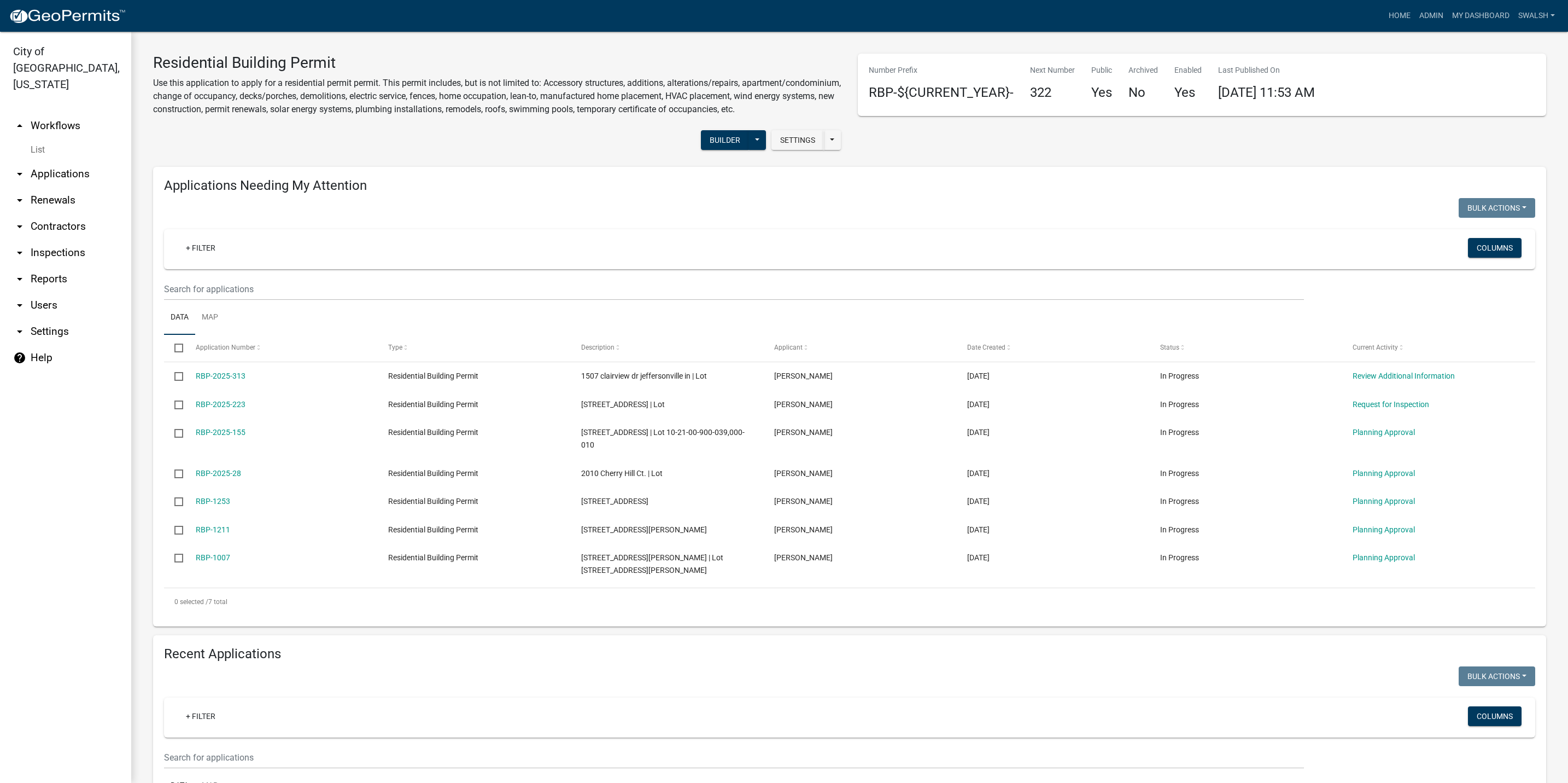
click at [48, 161] on link "arrow_drop_down Applications" at bounding box center [65, 174] width 131 height 26
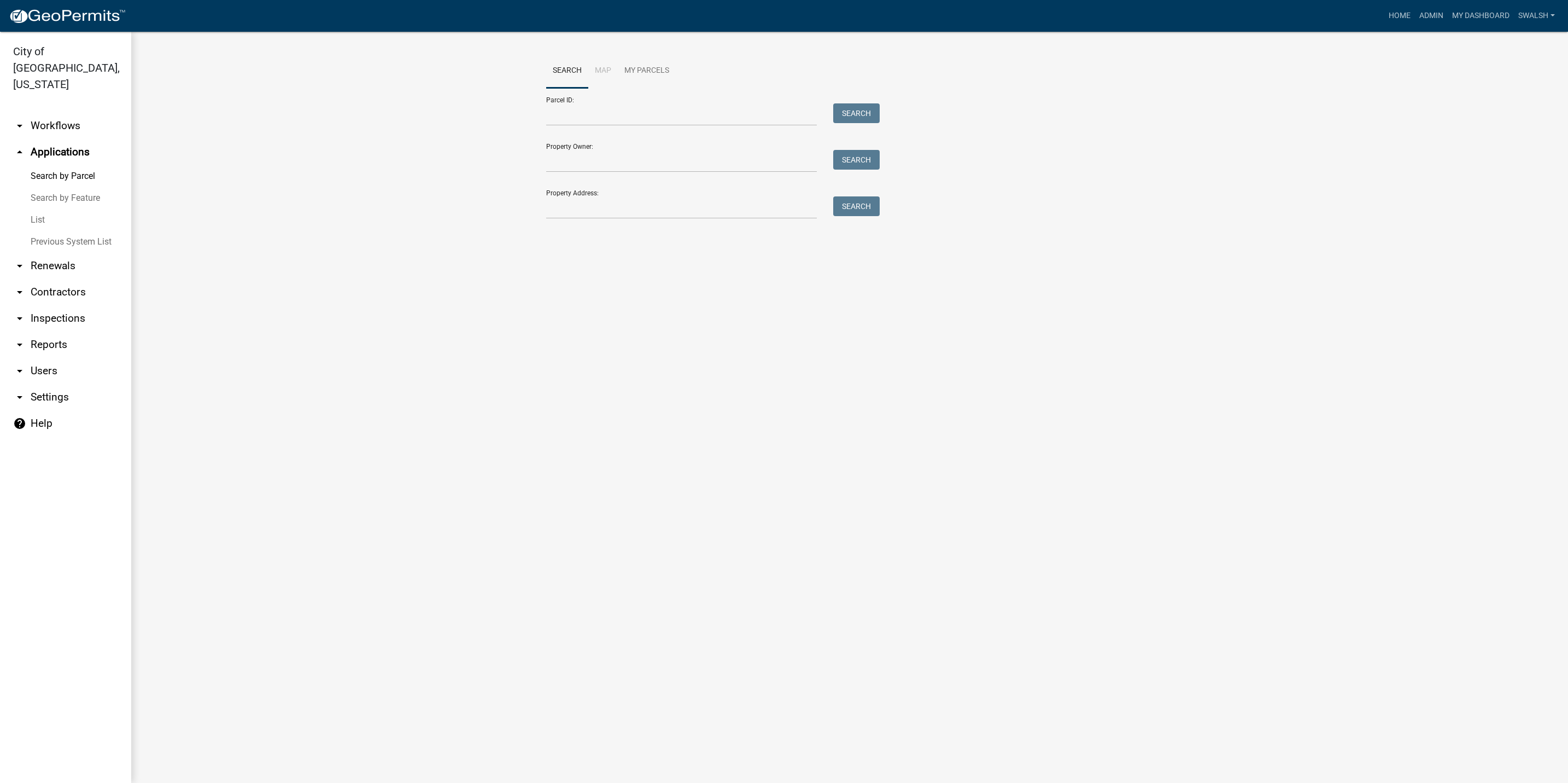
click at [720, 194] on div "Property Address: Search" at bounding box center [710, 200] width 328 height 38
click at [712, 204] on input "Property Address:" at bounding box center [681, 208] width 271 height 23
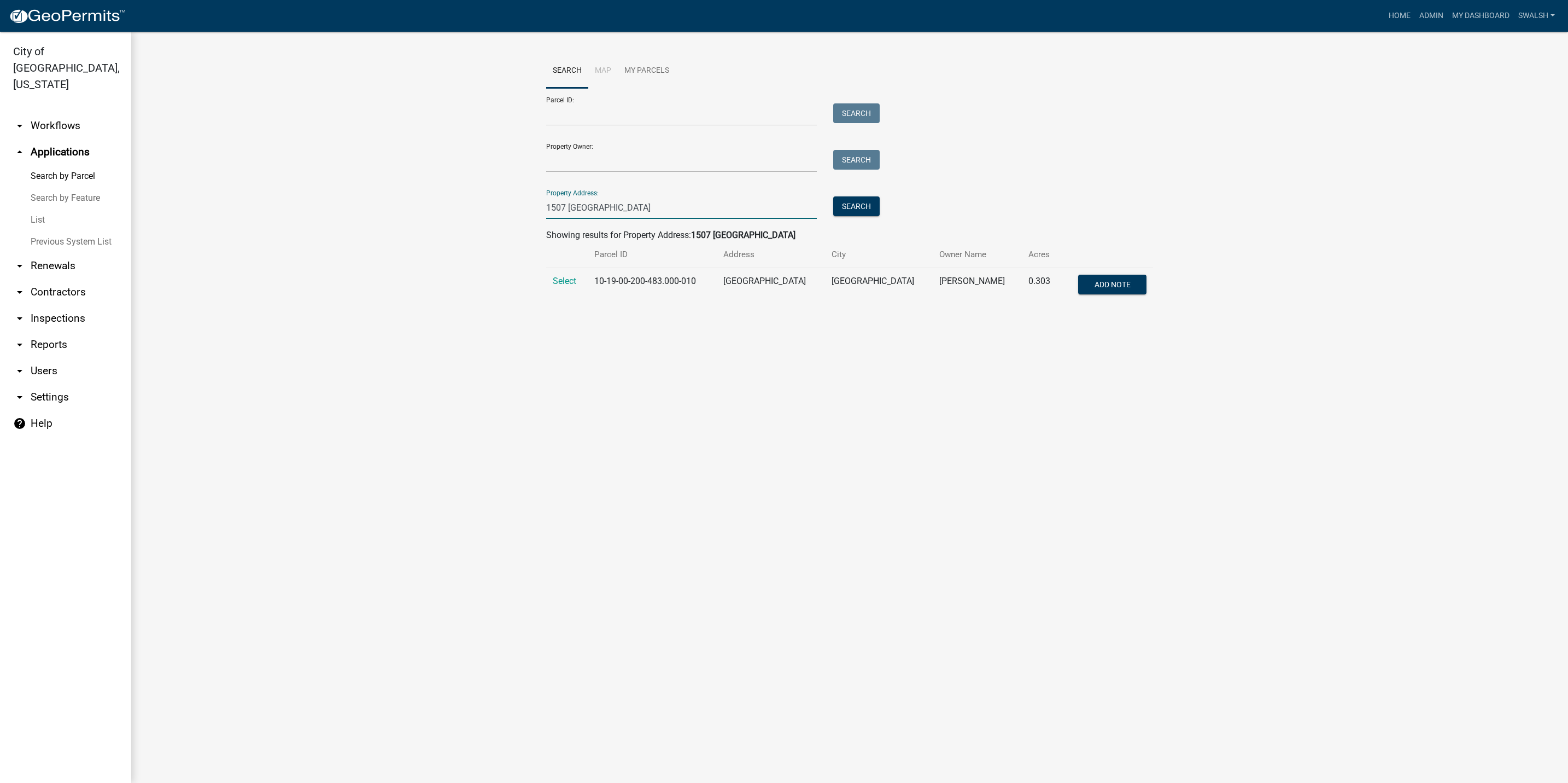
type input "1507 clairview"
click at [568, 289] on td "Select" at bounding box center [566, 286] width 41 height 36
click at [565, 285] on span "Select" at bounding box center [564, 280] width 23 height 11
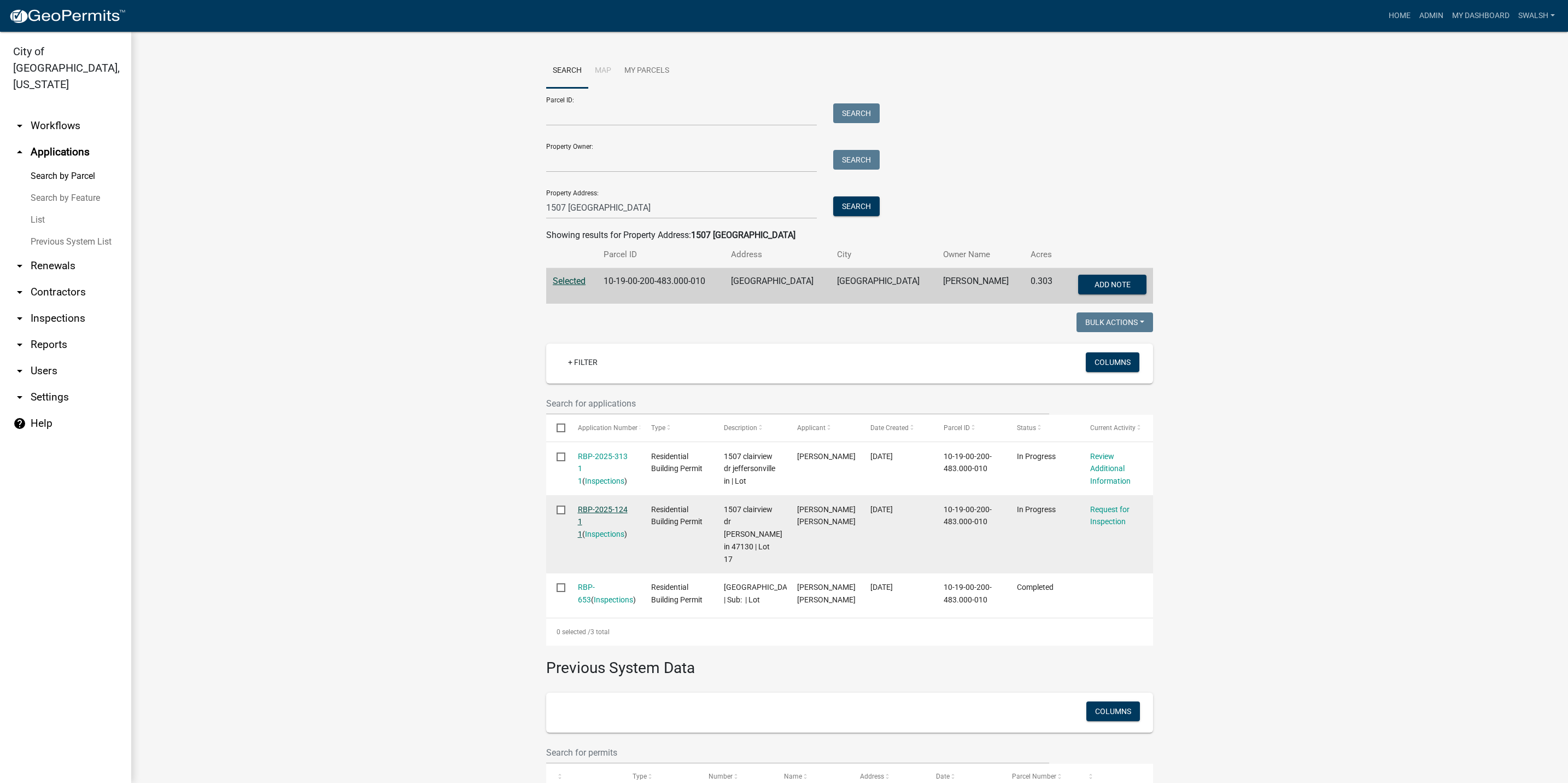
click at [578, 520] on link "RBP-2025-124 1 1" at bounding box center [603, 522] width 50 height 34
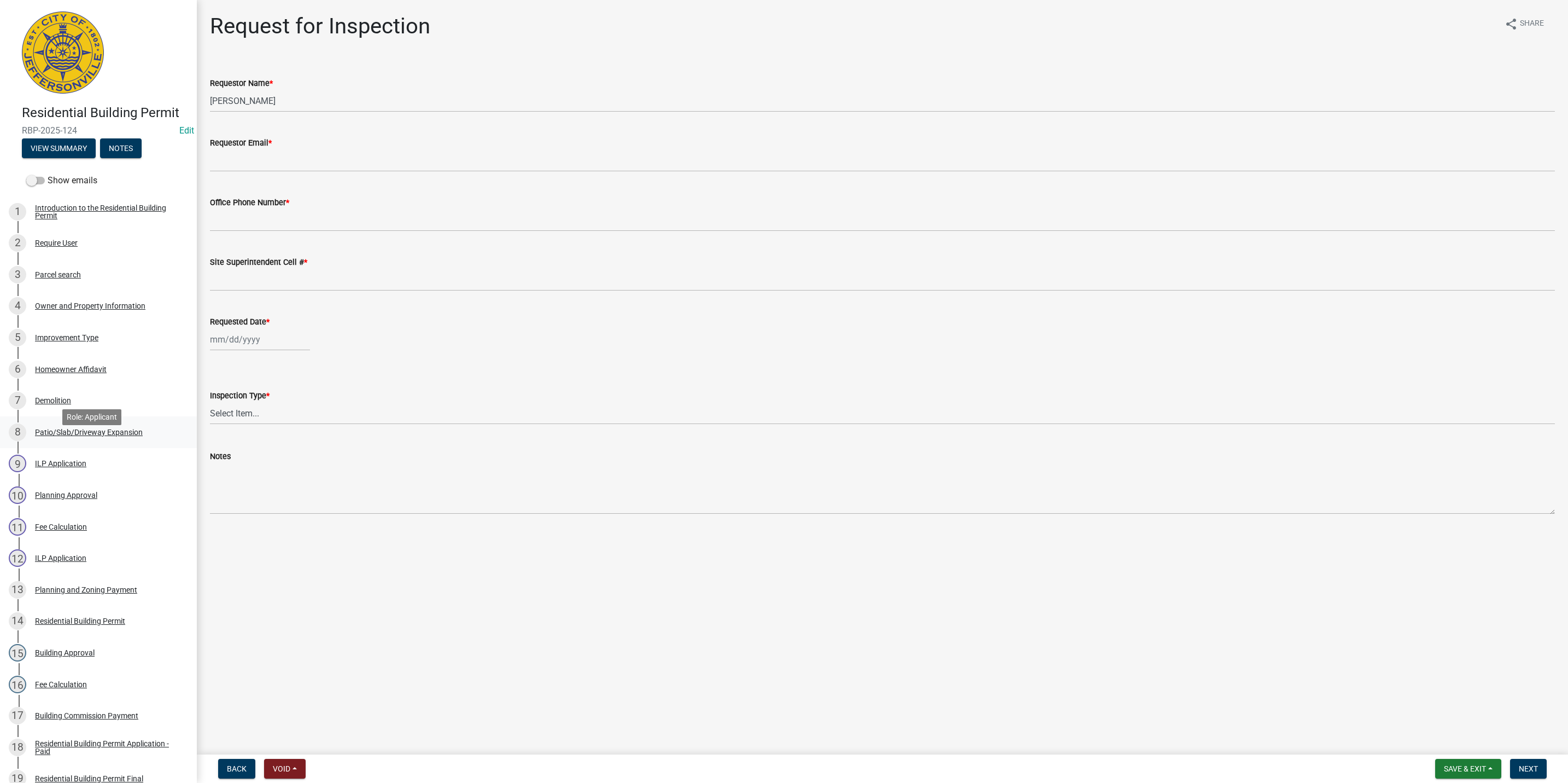
click at [95, 436] on div "Patio/Slab/Driveway Expansion" at bounding box center [88, 431] width 107 height 7
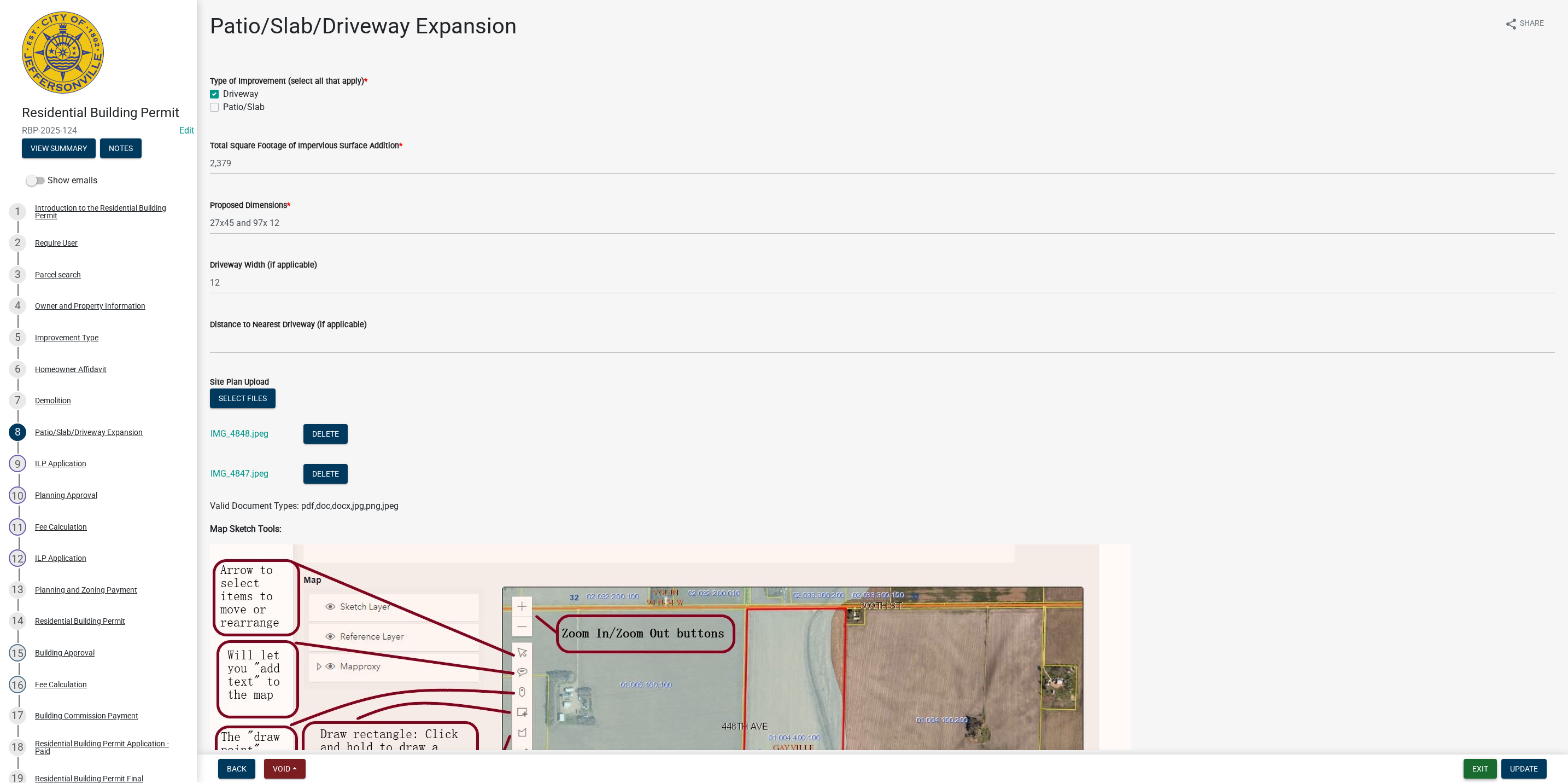
click at [1479, 768] on button "Exit" at bounding box center [1480, 768] width 33 height 19
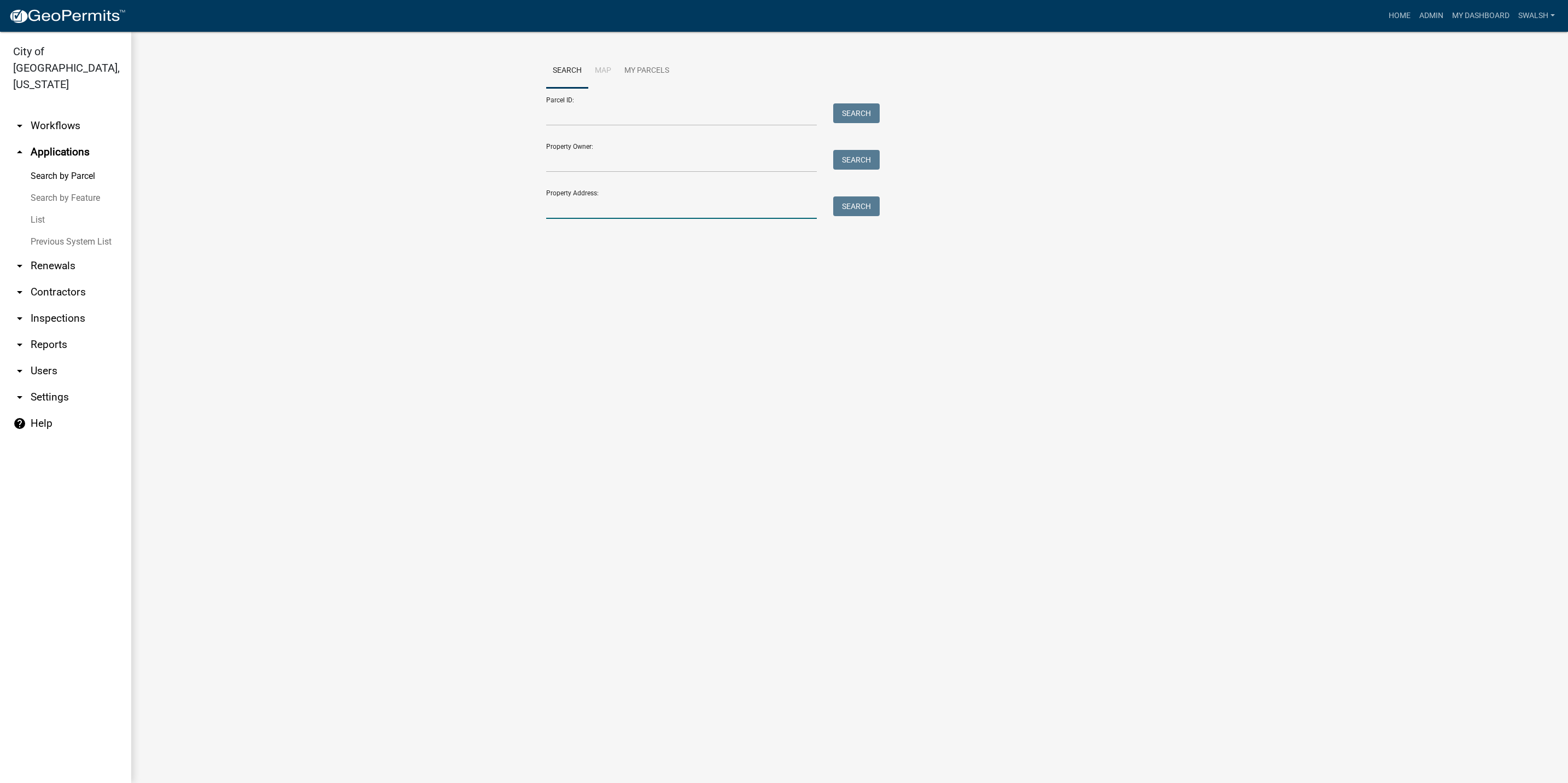
click at [612, 207] on input "Property Address:" at bounding box center [681, 208] width 271 height 23
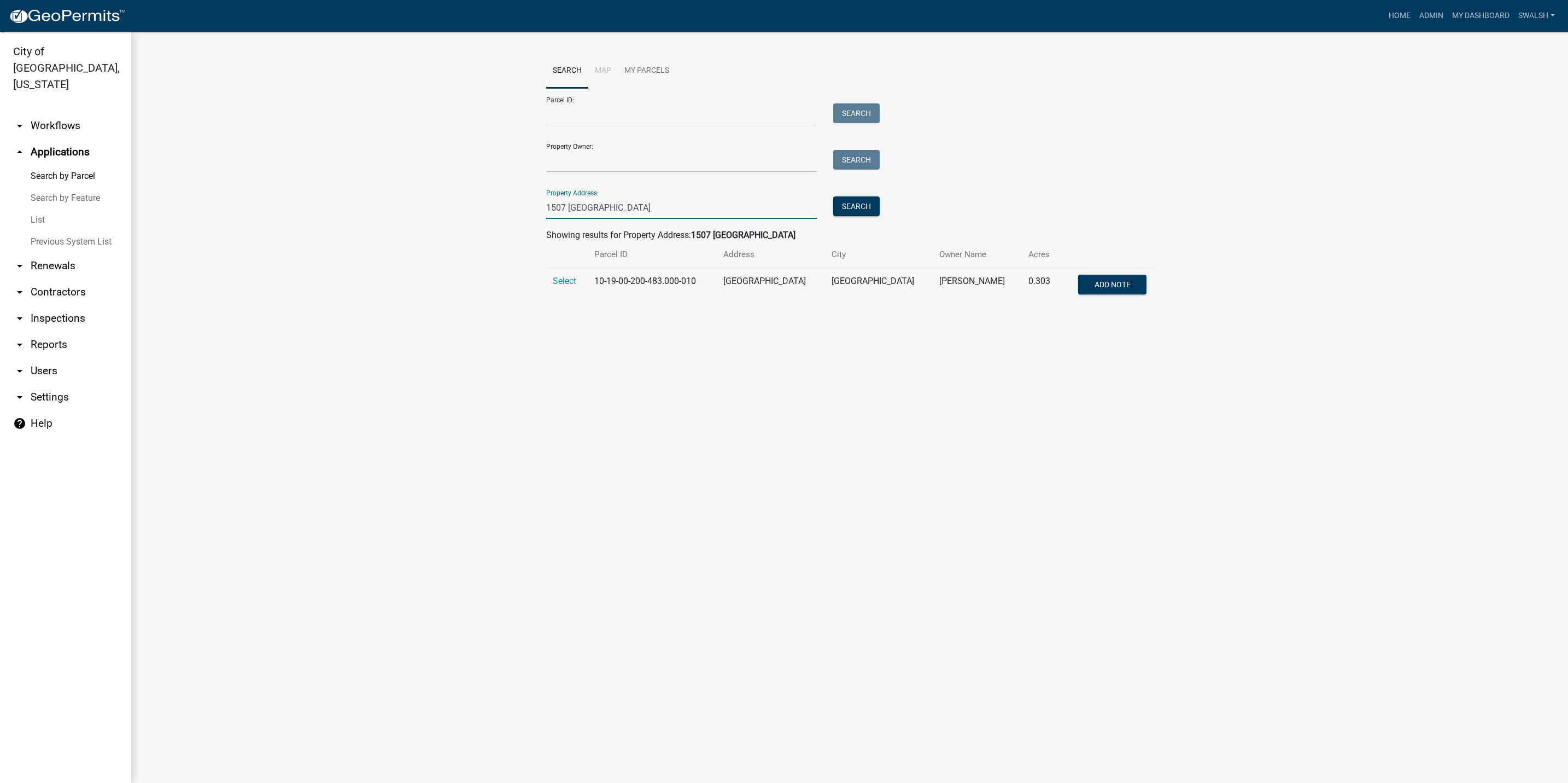
type input "1507 clairview"
click at [576, 292] on td "Select" at bounding box center [566, 286] width 41 height 36
click at [571, 285] on span "Select" at bounding box center [564, 280] width 23 height 11
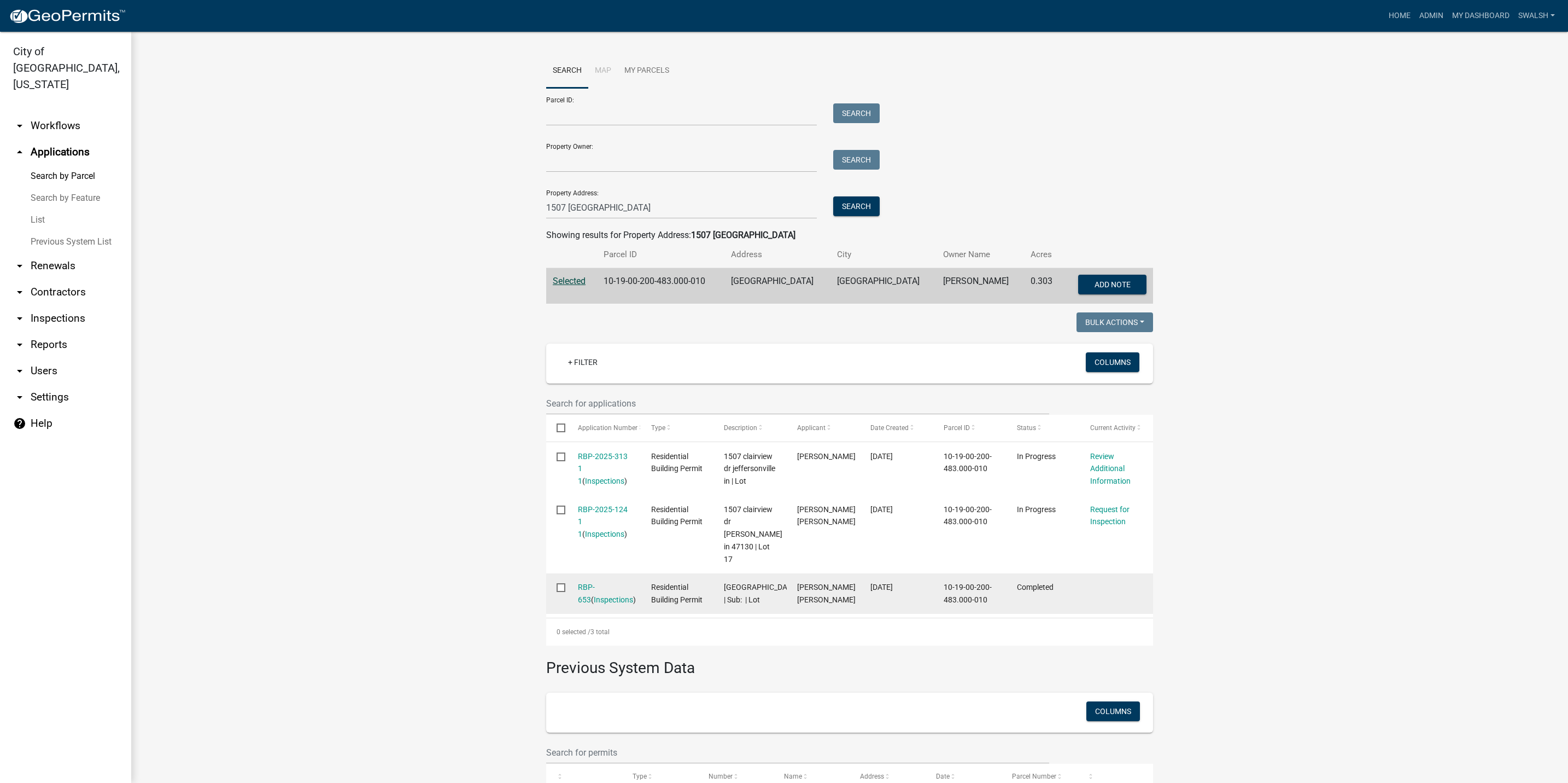
click at [599, 581] on div "RBP-653 ( Inspections )" at bounding box center [603, 593] width 53 height 25
click at [595, 587] on link "RBP-653" at bounding box center [586, 593] width 17 height 21
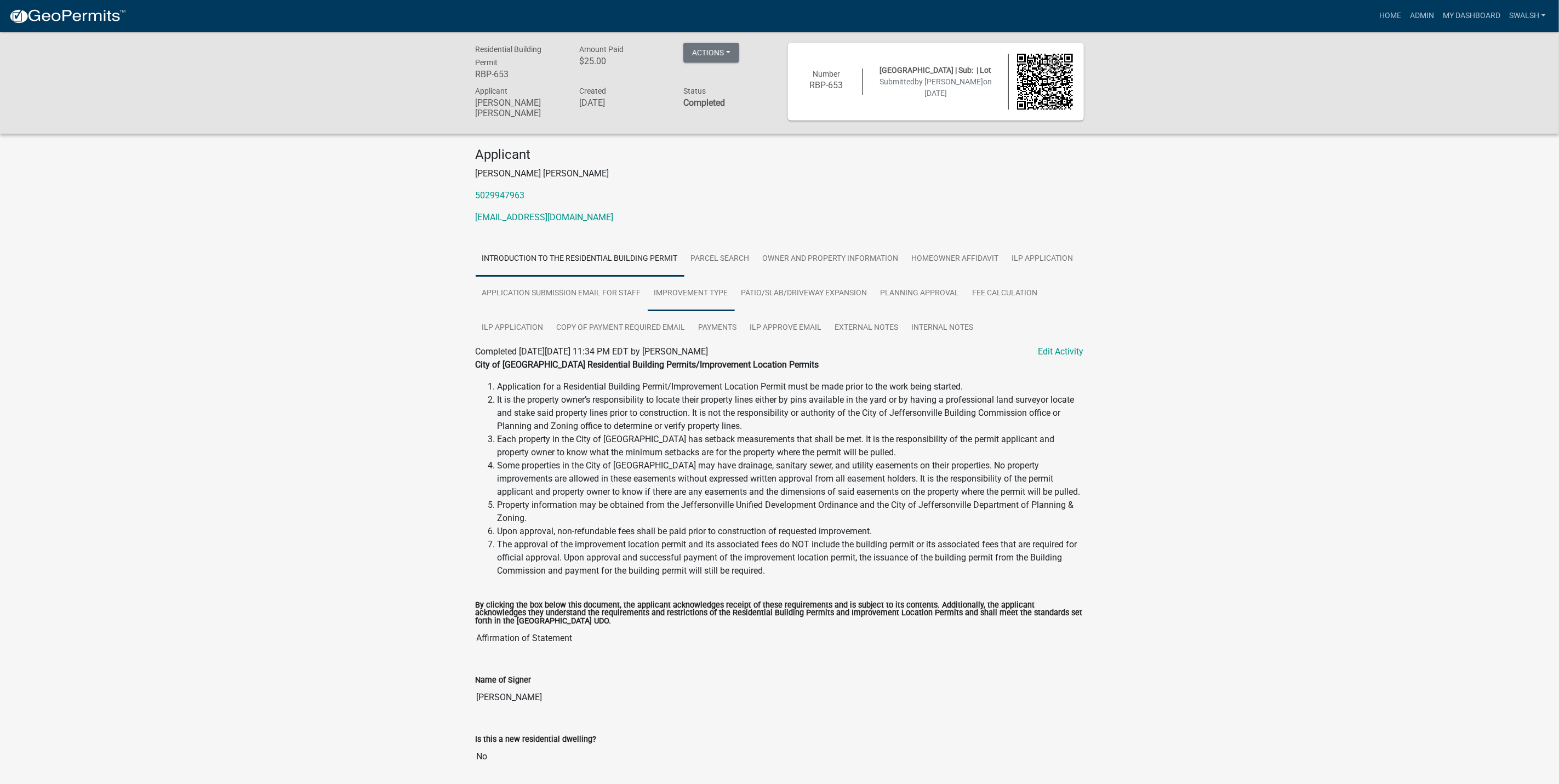
click at [656, 294] on link "Improvement Type" at bounding box center [691, 293] width 87 height 35
